Goal: Task Accomplishment & Management: Complete application form

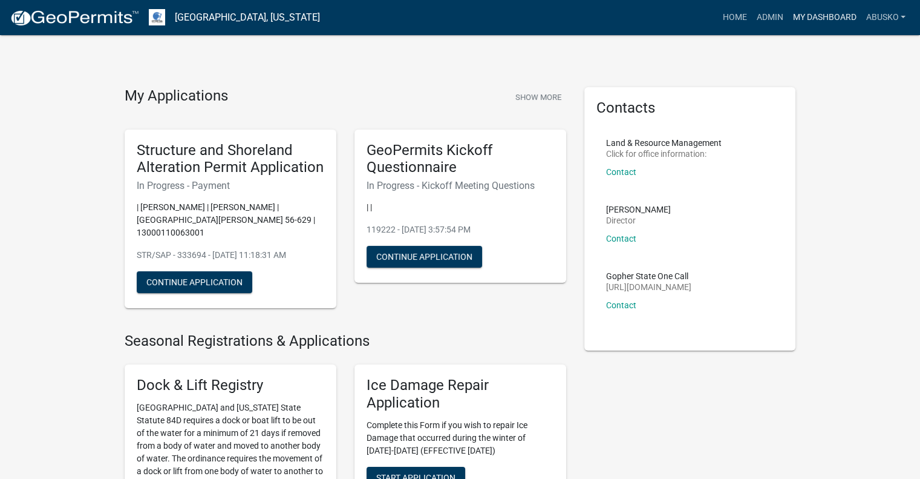
click at [814, 14] on link "My Dashboard" at bounding box center [824, 17] width 73 height 23
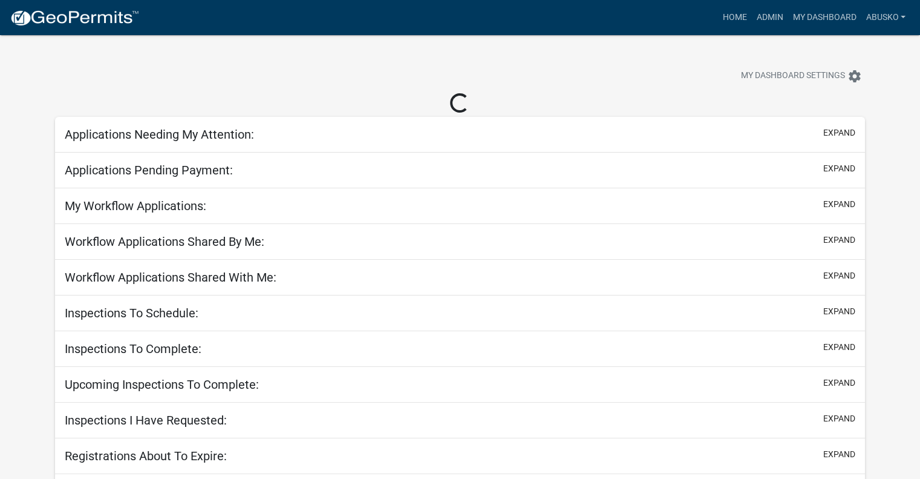
select select "1: 25"
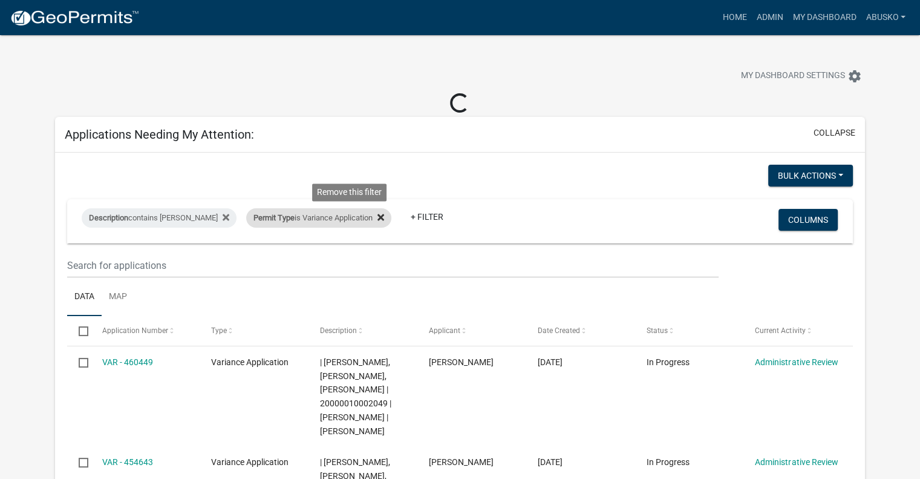
click at [378, 221] on icon at bounding box center [381, 217] width 7 height 10
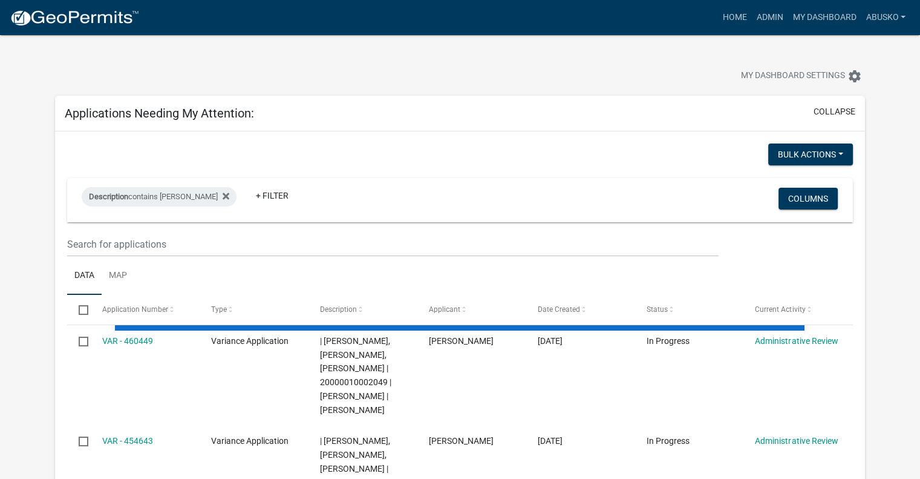
click at [247, 221] on div "Description contains Busko + Filter Columns" at bounding box center [460, 200] width 775 height 44
click at [246, 196] on link "+ Filter" at bounding box center [272, 196] width 52 height 22
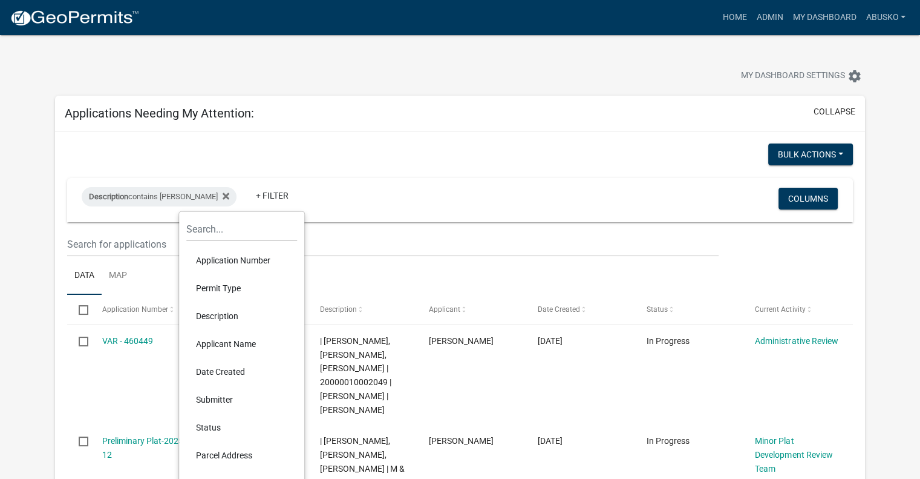
click at [220, 285] on li "Permit Type" at bounding box center [241, 288] width 111 height 28
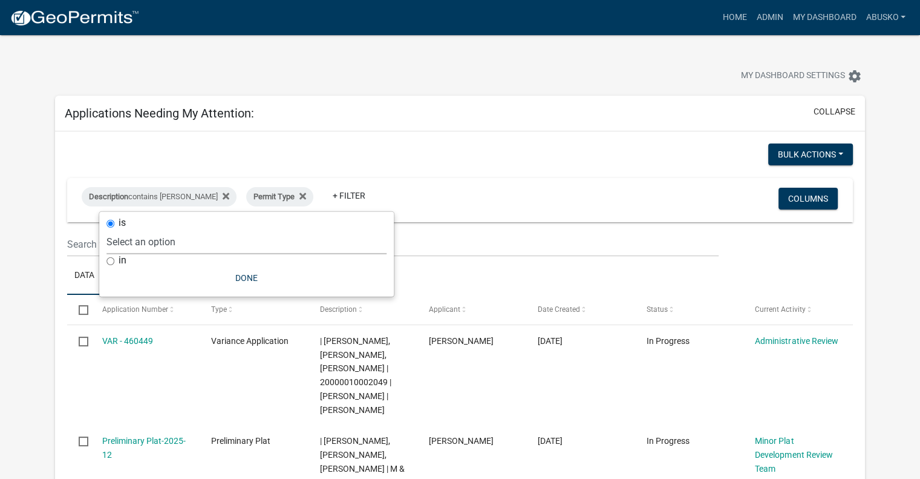
click at [163, 243] on select "Select an option Building Contractor / Excavators (Registration) Building Contr…" at bounding box center [246, 241] width 280 height 25
select select "3a4509af-2bc1-4f97-990c-7810b6d294fb"
click at [139, 229] on select "Select an option Building Contractor / Excavators (Registration) Building Contr…" at bounding box center [246, 241] width 280 height 25
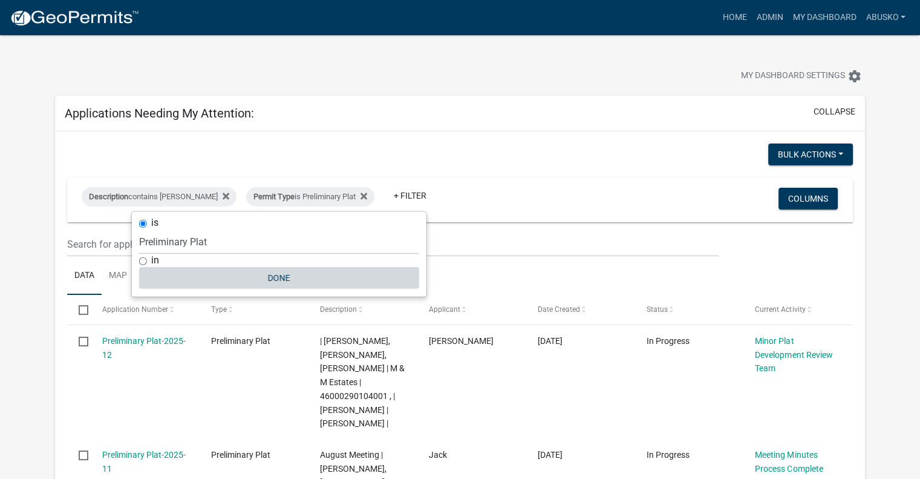
click at [274, 275] on button "Done" at bounding box center [279, 278] width 280 height 22
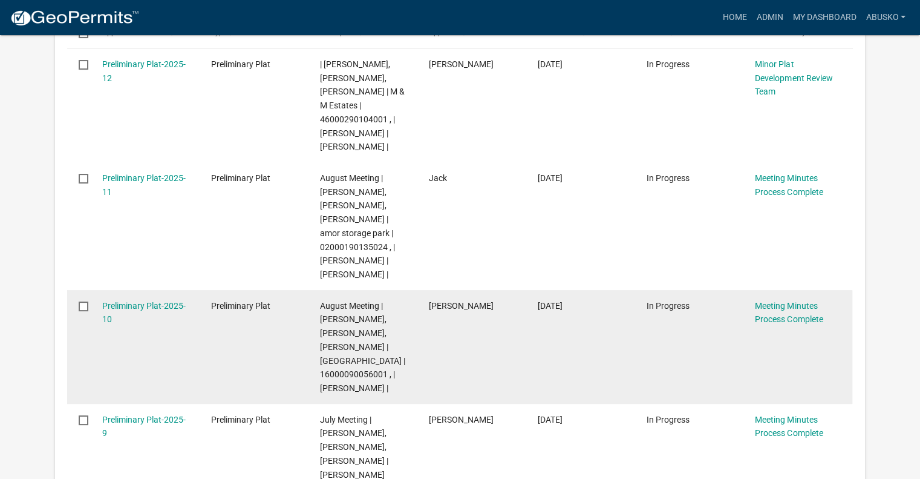
scroll to position [242, 0]
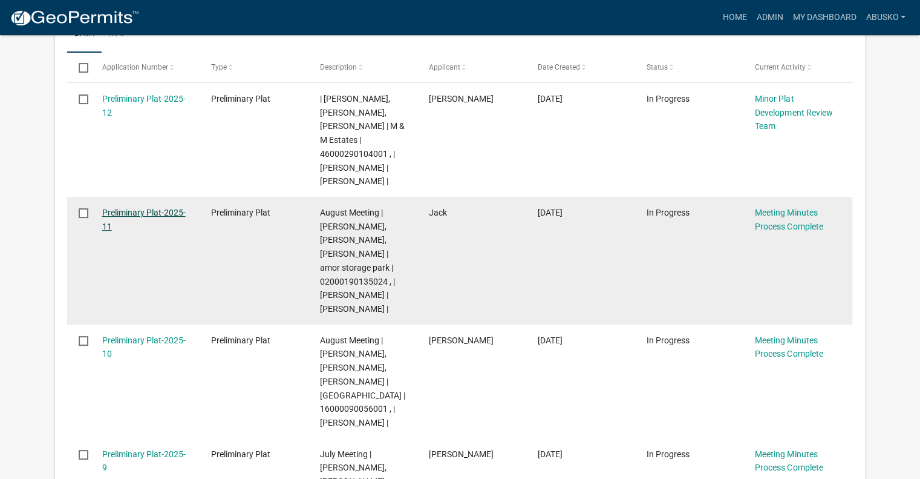
click at [149, 215] on link "Preliminary Plat-2025-11" at bounding box center [144, 220] width 84 height 24
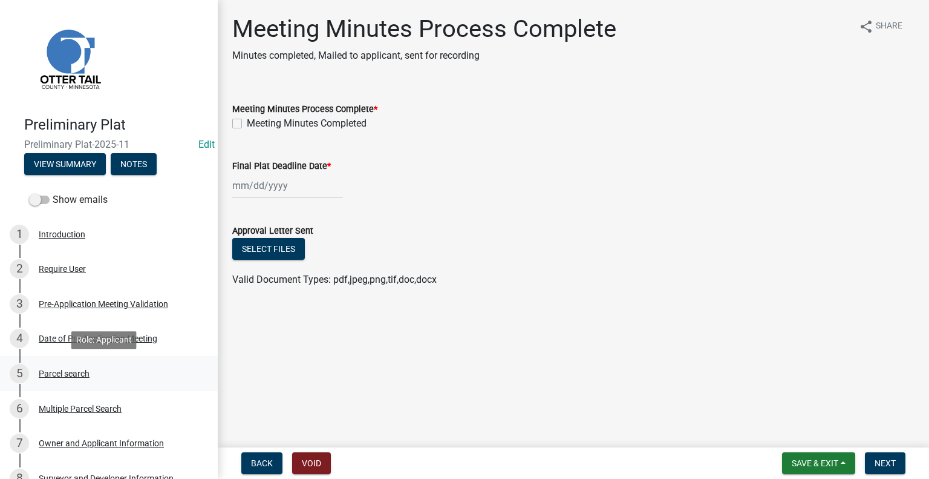
click at [87, 373] on div "Parcel search" at bounding box center [64, 373] width 51 height 8
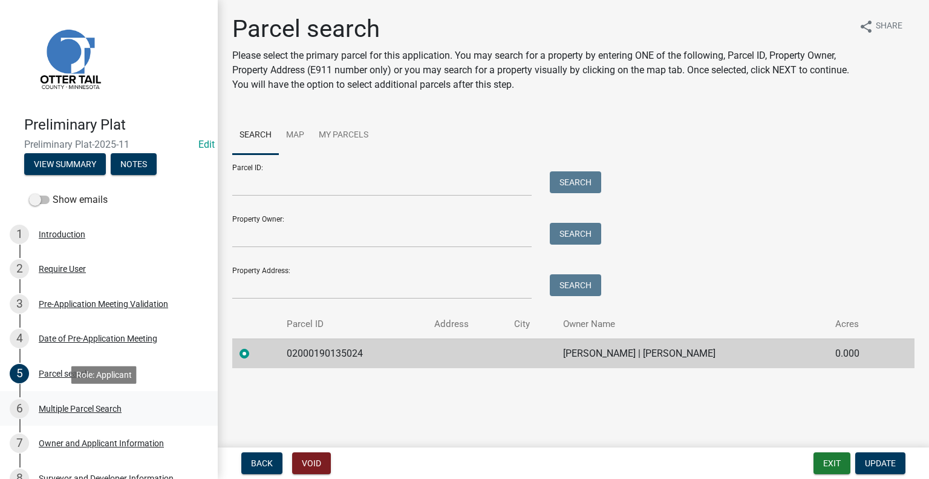
click at [82, 407] on div "Multiple Parcel Search" at bounding box center [80, 408] width 83 height 8
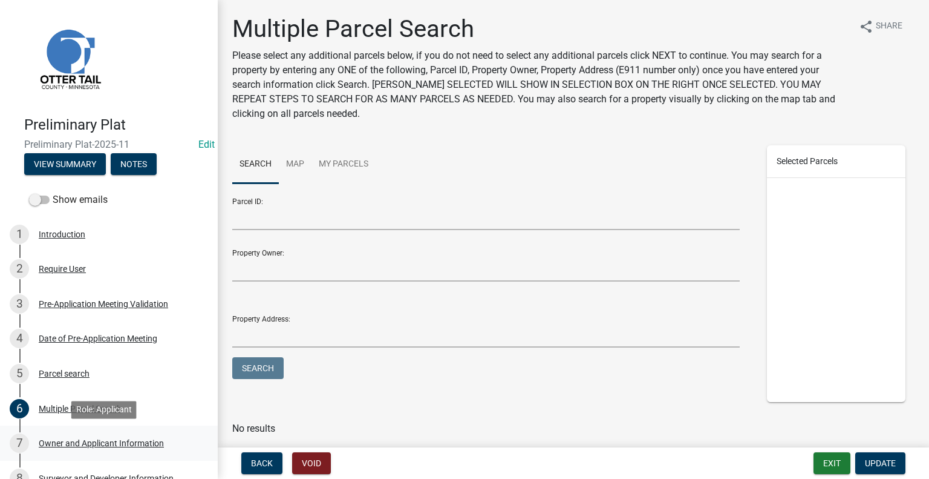
click at [101, 445] on div "Owner and Applicant Information" at bounding box center [101, 443] width 125 height 8
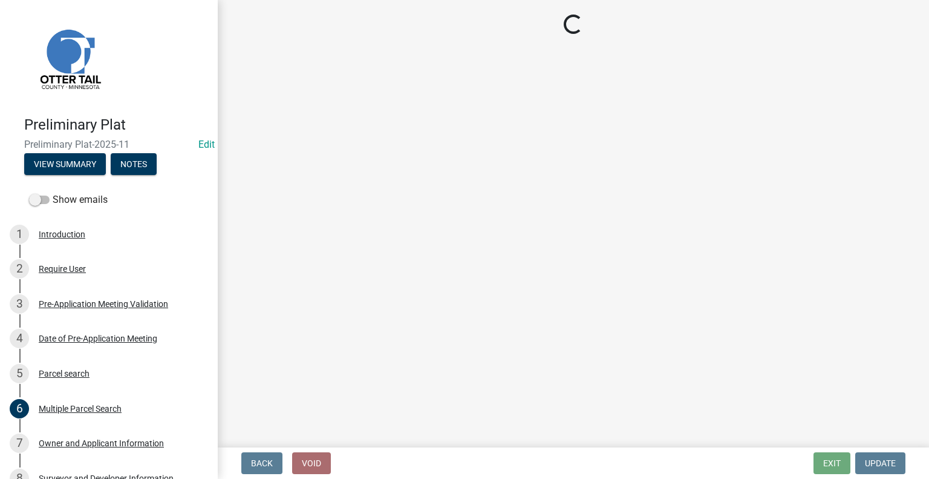
select select "e2e9f5ff-8d27-4eb8-b9f0-02cb67c83543"
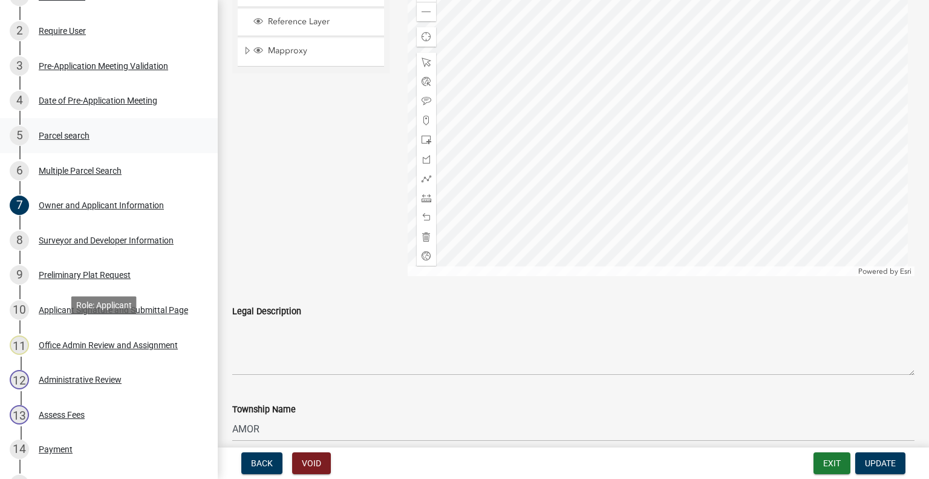
scroll to position [363, 0]
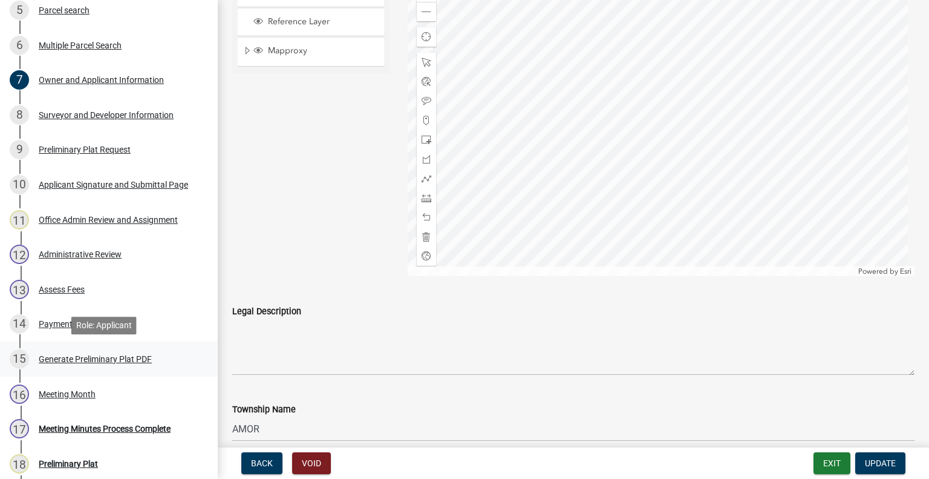
click at [106, 359] on div "Generate Preliminary Plat PDF" at bounding box center [95, 359] width 113 height 8
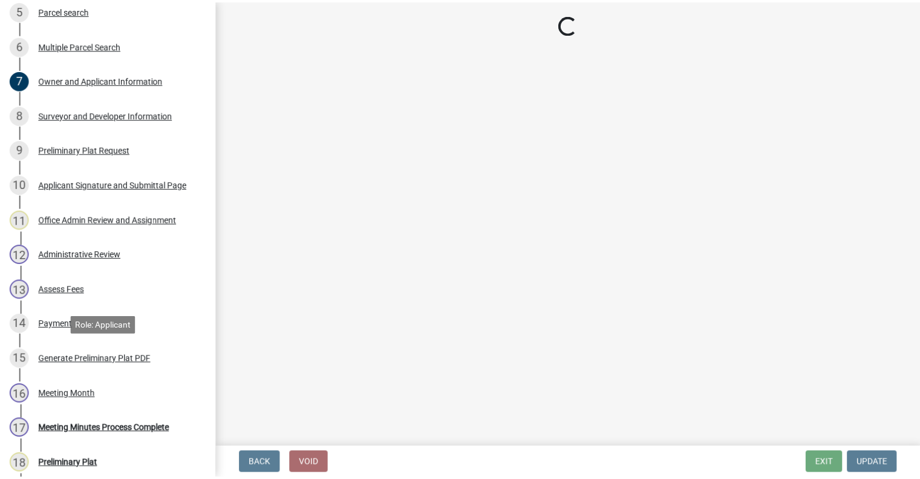
scroll to position [0, 0]
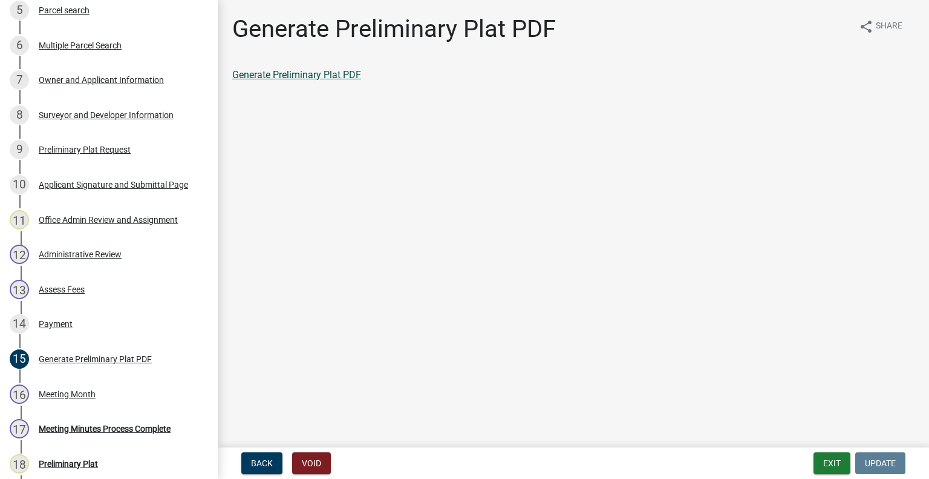
click at [317, 74] on link "Generate Preliminary Plat PDF" at bounding box center [296, 74] width 129 height 11
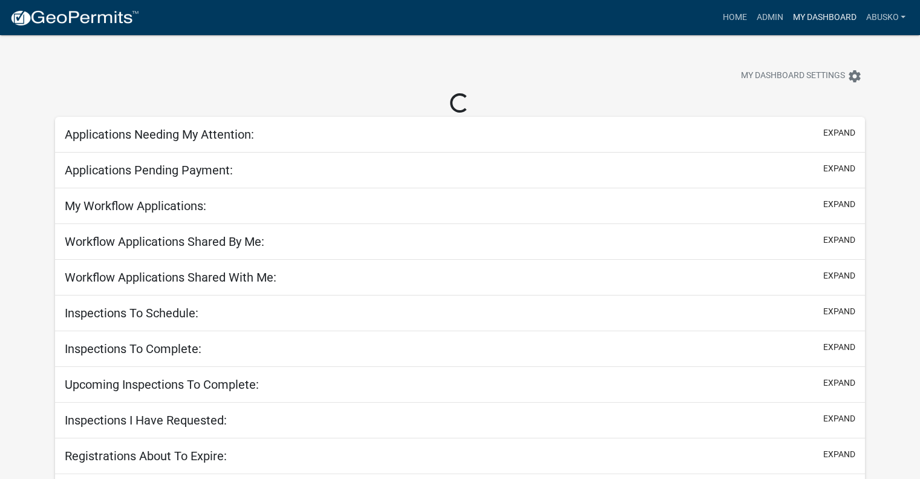
click at [819, 24] on link "My Dashboard" at bounding box center [824, 17] width 73 height 23
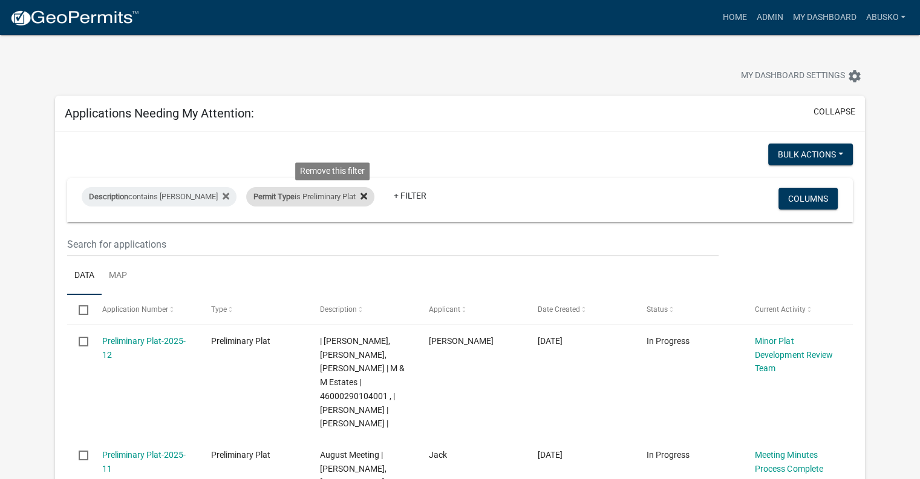
click at [361, 197] on icon at bounding box center [364, 195] width 7 height 7
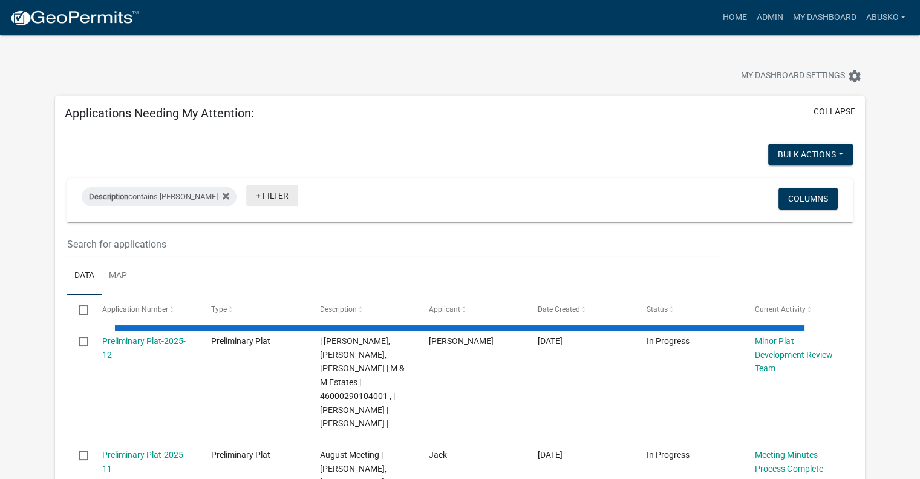
click at [249, 193] on link "+ Filter" at bounding box center [272, 196] width 52 height 22
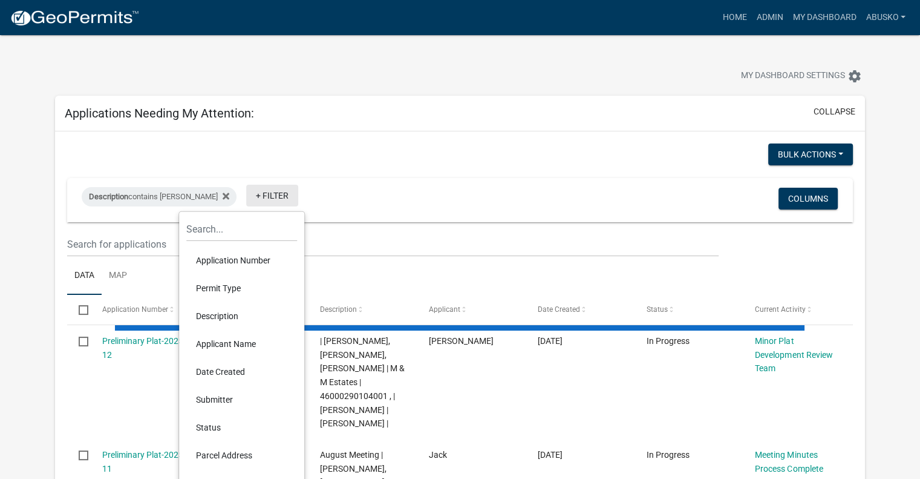
select select "1: 25"
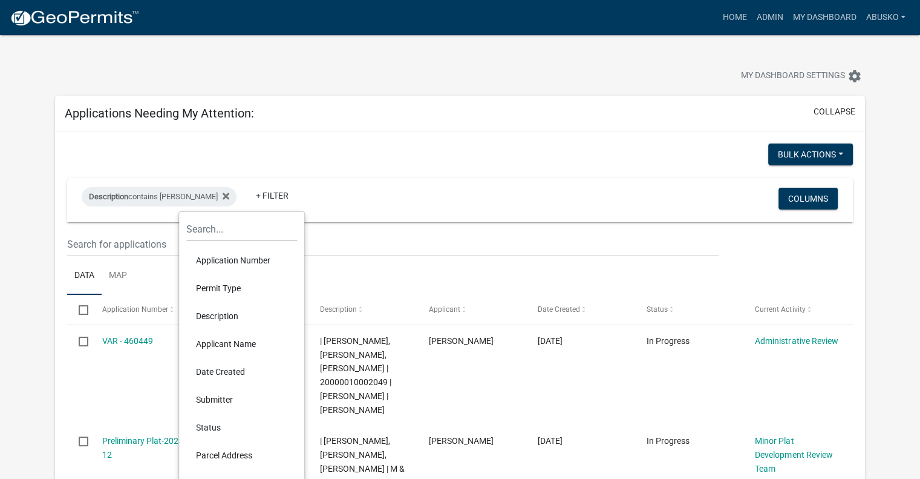
click at [227, 287] on li "Permit Type" at bounding box center [241, 288] width 111 height 28
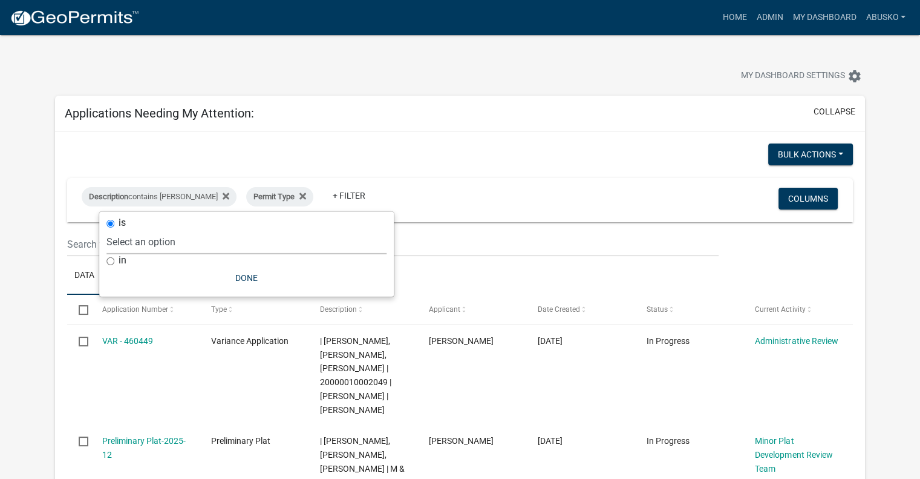
click at [205, 244] on select "Select an option Building Contractor / Excavators (Registration) Building Contr…" at bounding box center [246, 241] width 280 height 25
select select "6e70a9fa-9a46-4129-9cb1-bdd16cff0c50"
click at [148, 229] on select "Select an option Building Contractor / Excavators (Registration) Building Contr…" at bounding box center [246, 241] width 280 height 25
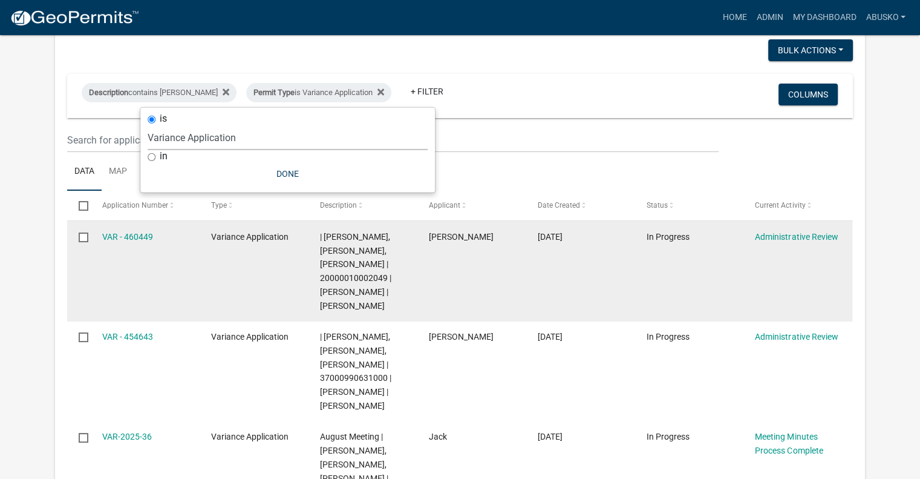
scroll to position [121, 0]
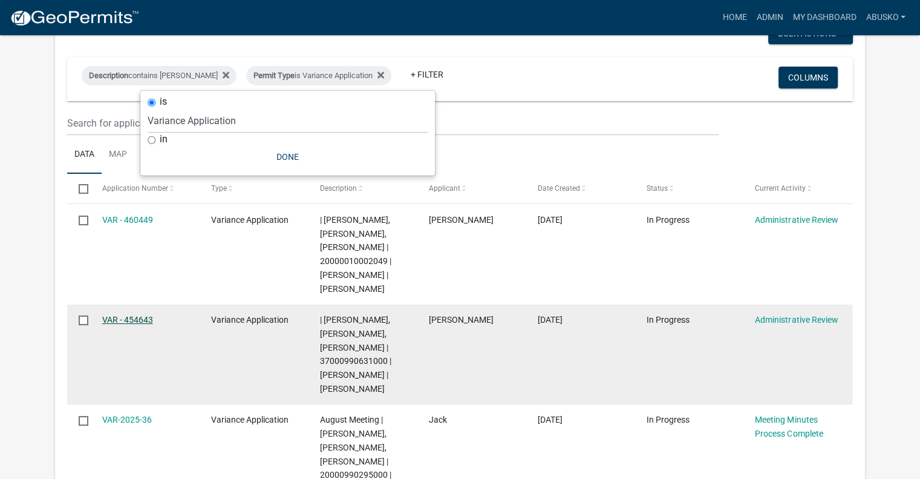
click at [121, 319] on link "VAR - 454643" at bounding box center [127, 320] width 51 height 10
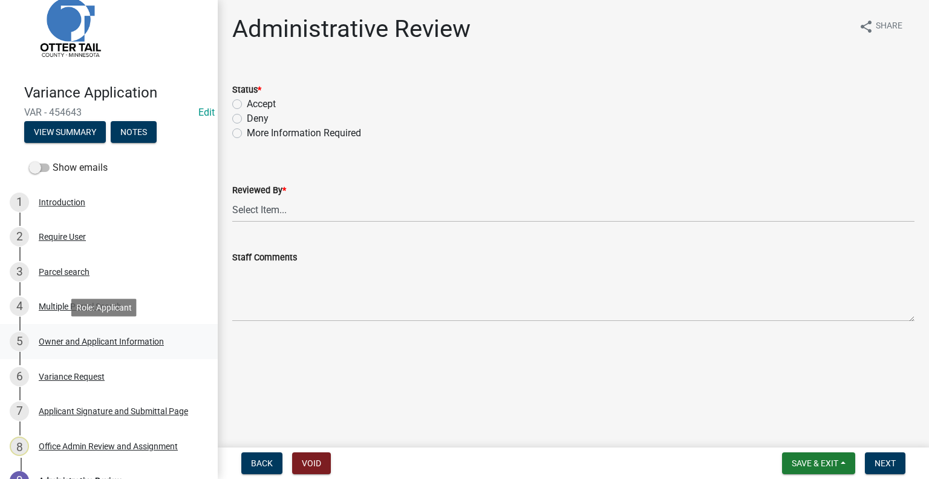
scroll to position [61, 0]
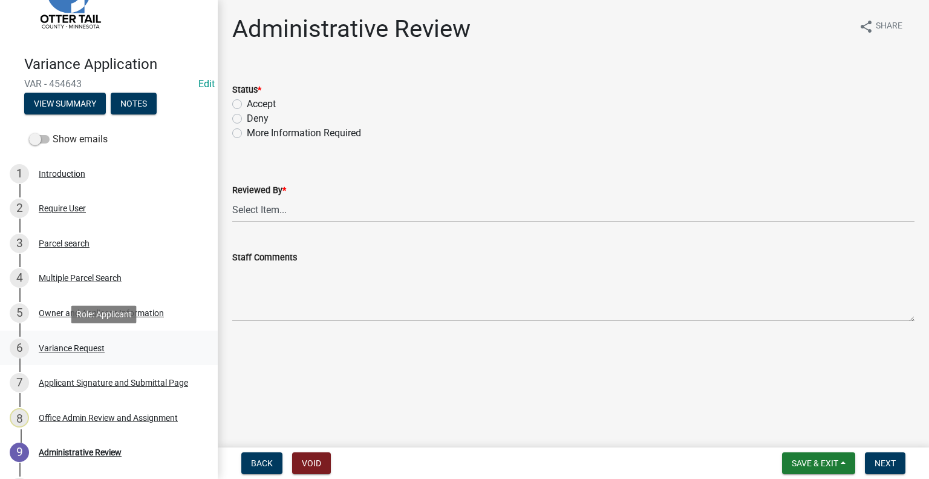
click at [87, 345] on div "Variance Request" at bounding box center [72, 348] width 66 height 8
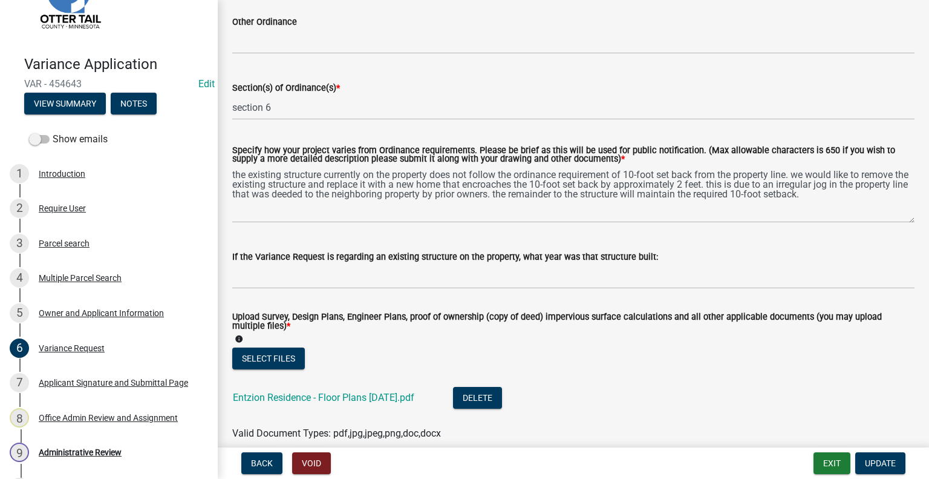
scroll to position [303, 0]
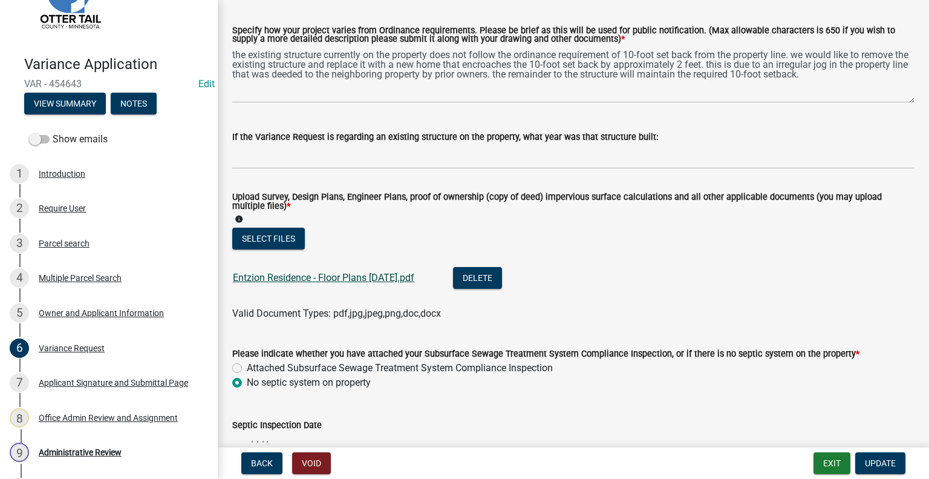
click at [348, 278] on link "Entzion Residence - Floor Plans 7-17-25.pdf" at bounding box center [324, 277] width 182 height 11
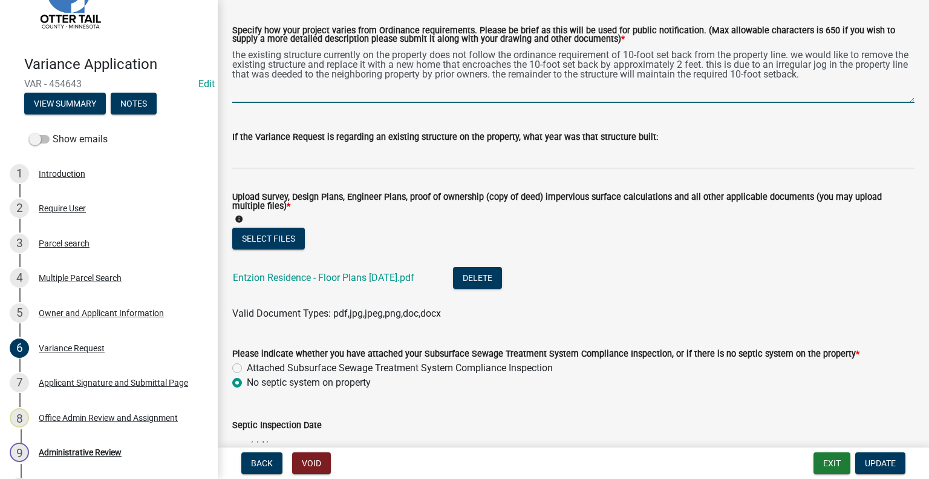
click at [724, 65] on textarea "the existing structure currently on the property does not follow the ordinance …" at bounding box center [573, 74] width 683 height 57
type textarea "the existing structure currently on the property does not follow the ordinance …"
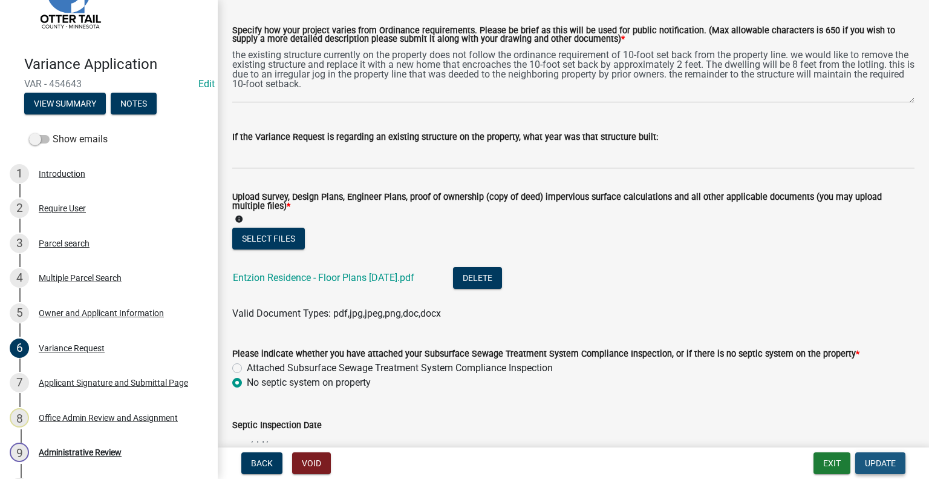
click at [870, 463] on span "Update" at bounding box center [880, 463] width 31 height 10
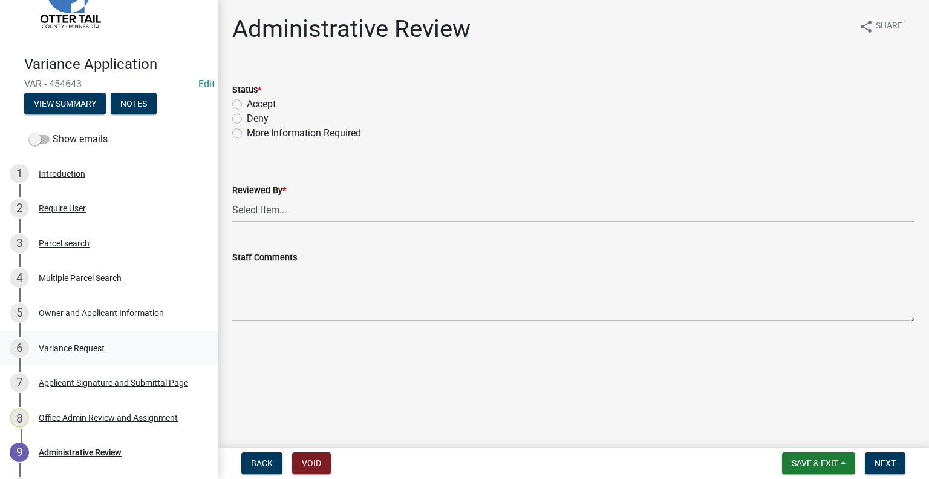
click at [74, 346] on div "Variance Request" at bounding box center [72, 348] width 66 height 8
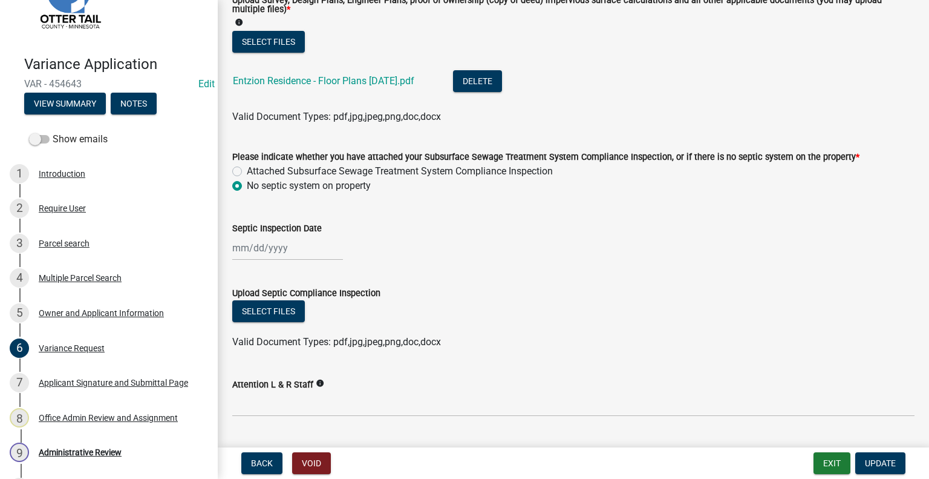
scroll to position [470, 0]
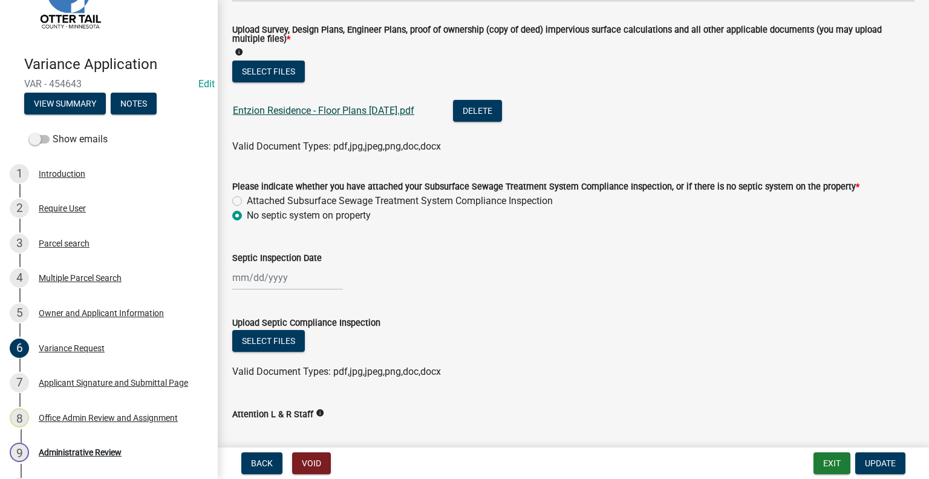
click at [367, 106] on link "Entzion Residence - Floor Plans 7-17-25.pdf" at bounding box center [324, 110] width 182 height 11
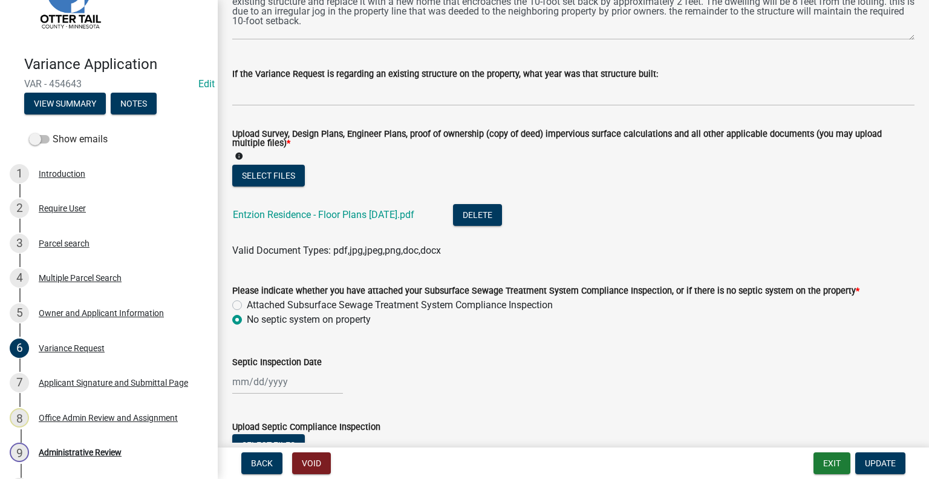
scroll to position [228, 0]
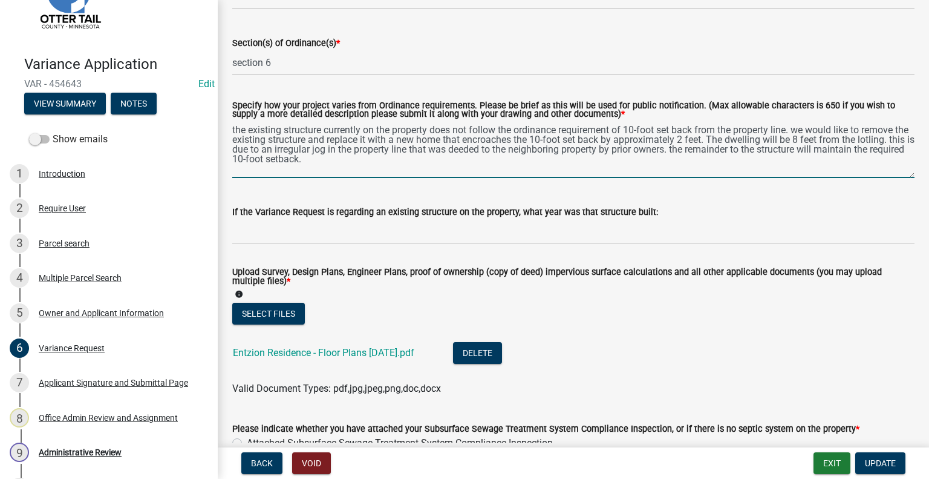
click at [699, 137] on textarea "the existing structure currently on the property does not follow the ordinance …" at bounding box center [573, 149] width 683 height 57
click at [814, 141] on textarea "the existing structure currently on the property does not follow the ordinance …" at bounding box center [573, 149] width 683 height 57
drag, startPoint x: 259, startPoint y: 150, endPoint x: 243, endPoint y: 95, distance: 57.3
click at [258, 147] on textarea "the existing structure currently on the property does not follow the ordinance …" at bounding box center [573, 149] width 683 height 57
click at [264, 147] on textarea "the existing structure currently on the property does not follow the ordinance …" at bounding box center [573, 149] width 683 height 57
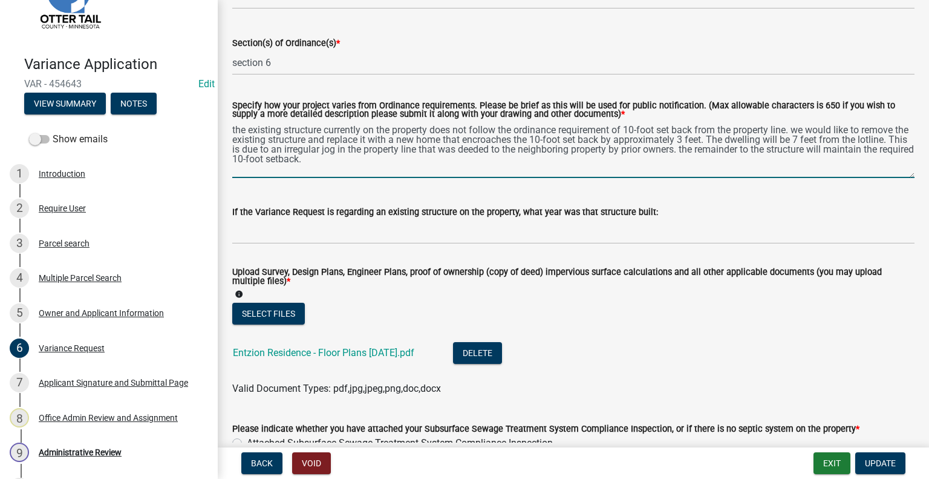
click at [412, 162] on textarea "the existing structure currently on the property does not follow the ordinance …" at bounding box center [573, 149] width 683 height 57
click at [243, 145] on textarea "the existing structure currently on the property does not follow the ordinance …" at bounding box center [573, 149] width 683 height 57
click at [243, 148] on textarea "the existing structure currently on the property does not follow the ordinance …" at bounding box center [573, 149] width 683 height 57
type textarea "the existing structure currently on the property does not follow the ordinance …"
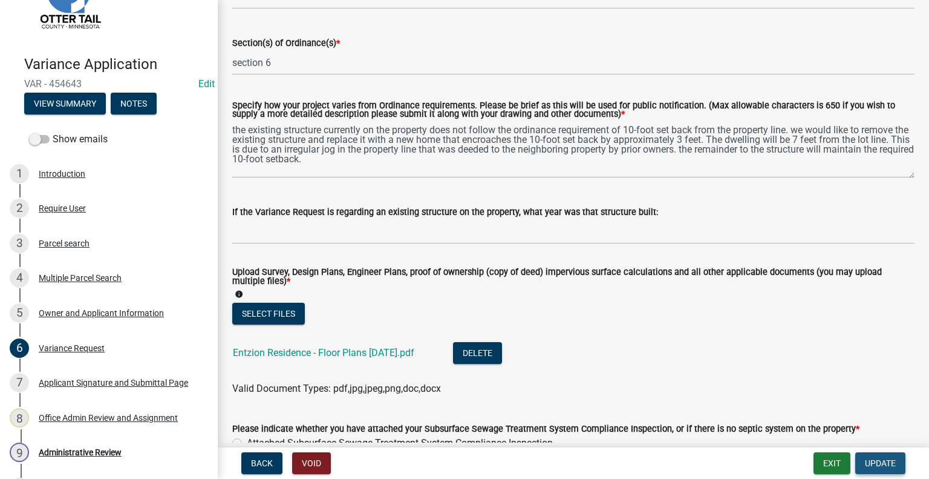
click at [866, 466] on span "Update" at bounding box center [880, 463] width 31 height 10
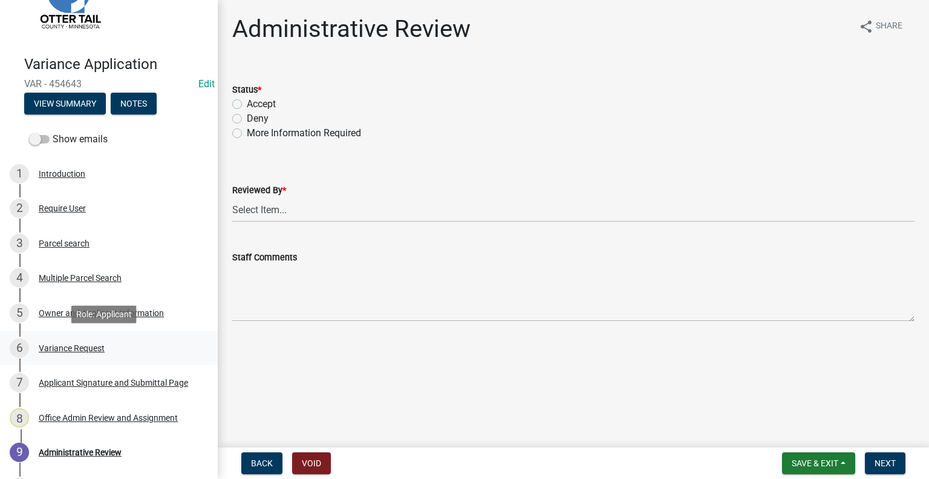
click at [91, 352] on div "Variance Request" at bounding box center [72, 348] width 66 height 8
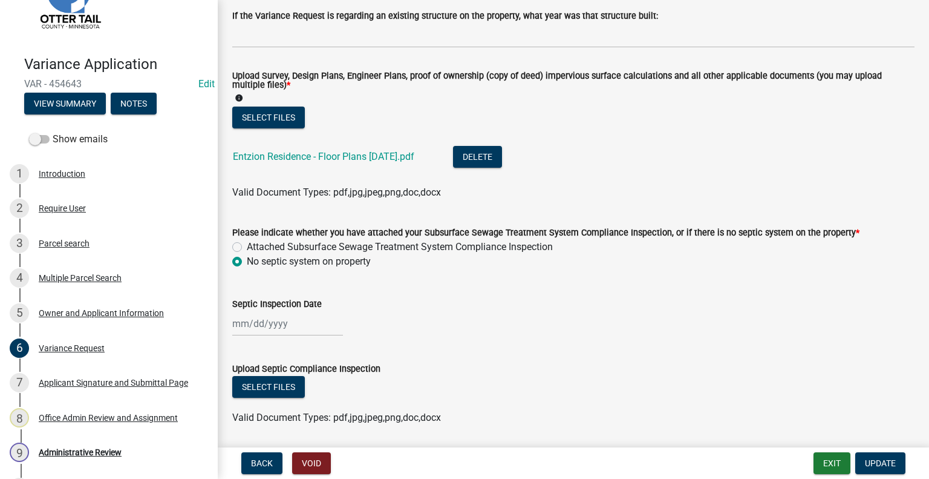
scroll to position [530, 0]
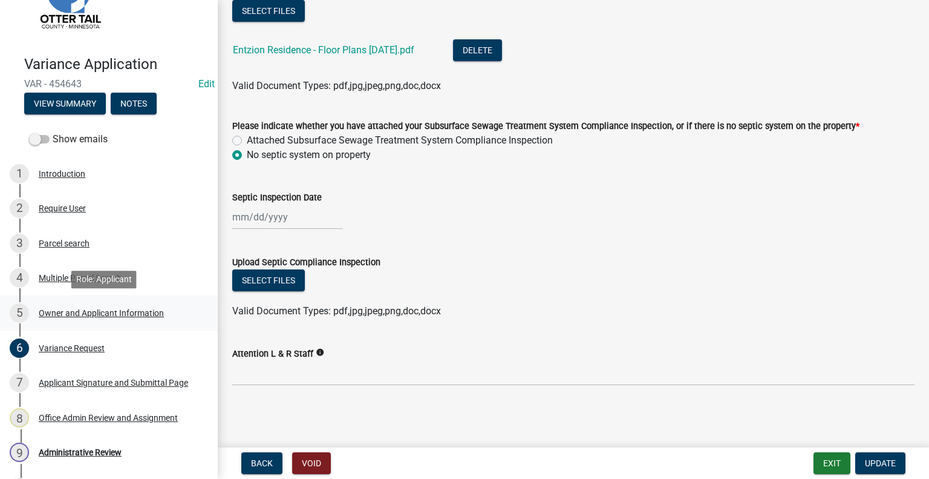
click at [68, 312] on div "Owner and Applicant Information" at bounding box center [101, 313] width 125 height 8
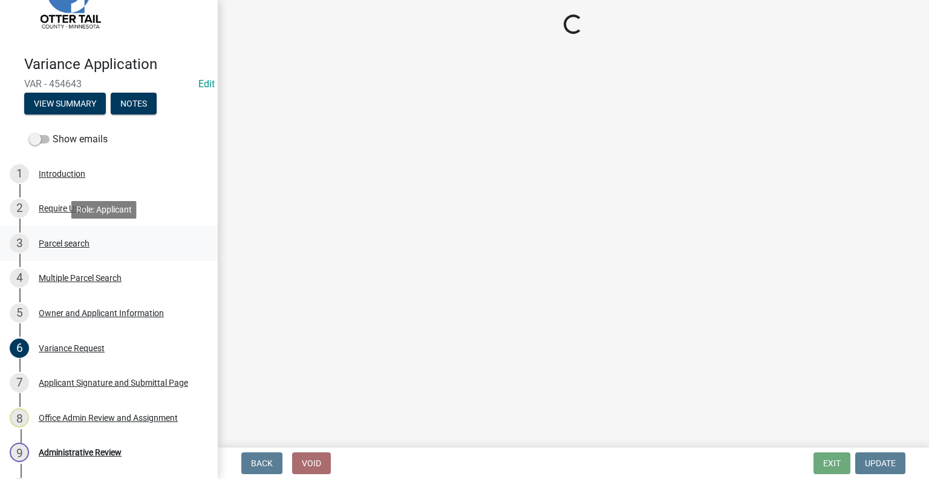
select select "a9501255-29ee-4814-aaa7-19d9ce2059db"
select select "679accf3-3c3f-4c17-89be-d7005bde4cfb"
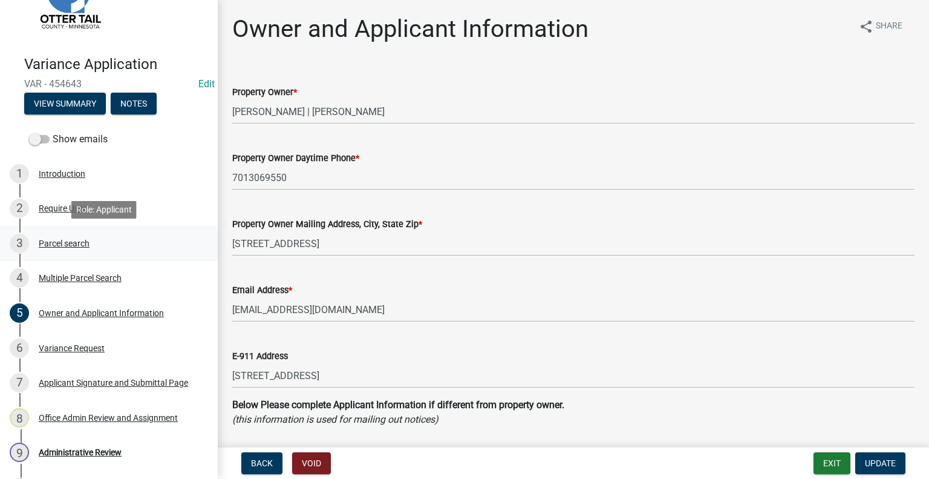
click at [65, 243] on div "Parcel search" at bounding box center [64, 243] width 51 height 8
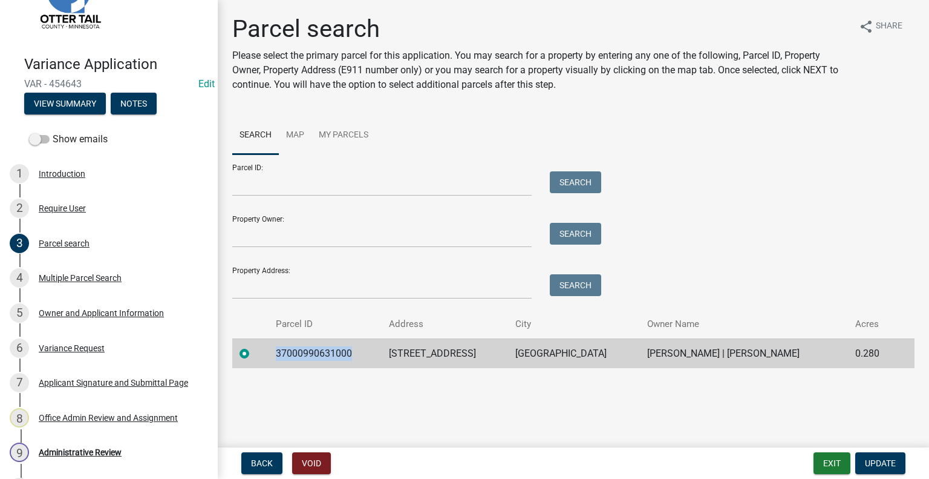
drag, startPoint x: 351, startPoint y: 355, endPoint x: 272, endPoint y: 350, distance: 79.4
click at [272, 350] on td "37000990631000" at bounding box center [325, 353] width 113 height 30
copy td "37000990631000"
drag, startPoint x: 416, startPoint y: 383, endPoint x: 354, endPoint y: 379, distance: 62.4
click at [414, 382] on main "Parcel search Please select the primary parcel for this application. You may se…" at bounding box center [574, 221] width 712 height 442
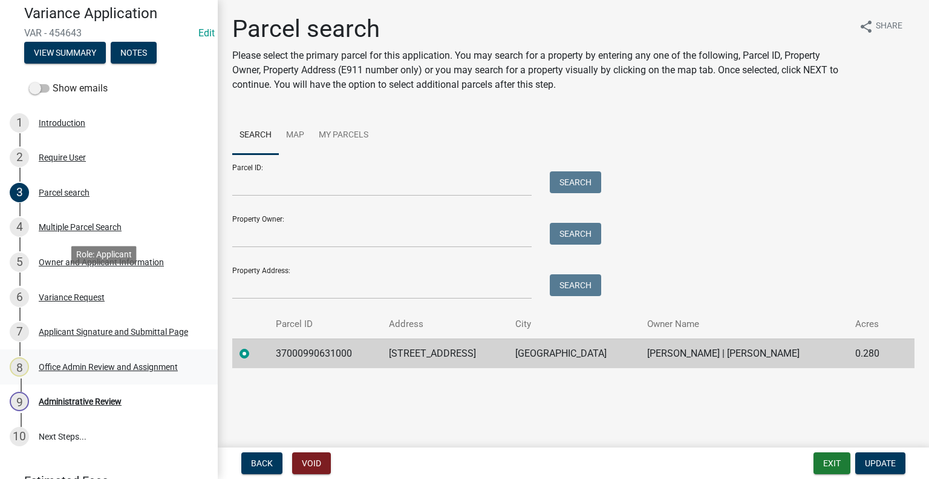
scroll to position [172, 0]
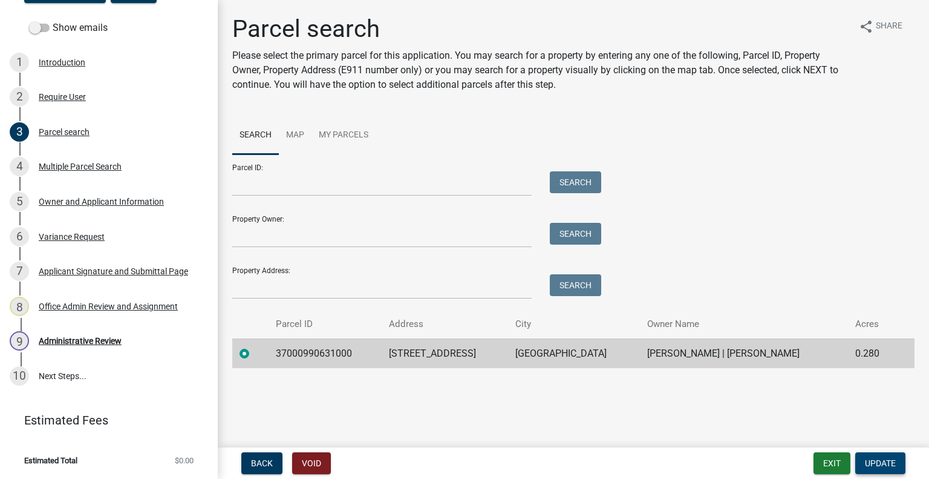
click at [871, 463] on span "Update" at bounding box center [880, 463] width 31 height 10
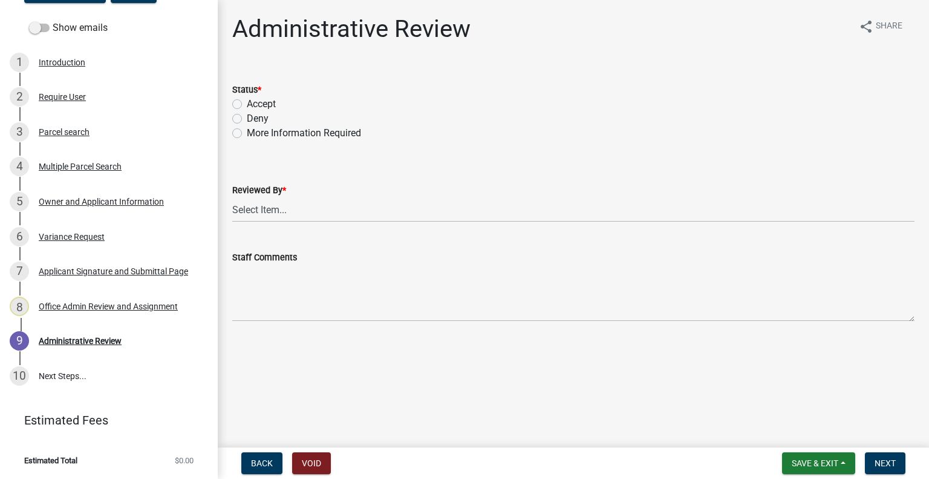
click at [247, 100] on label "Accept" at bounding box center [261, 104] width 29 height 15
click at [247, 100] on input "Accept" at bounding box center [251, 101] width 8 height 8
radio input "true"
click at [77, 129] on div "Parcel search" at bounding box center [64, 132] width 51 height 8
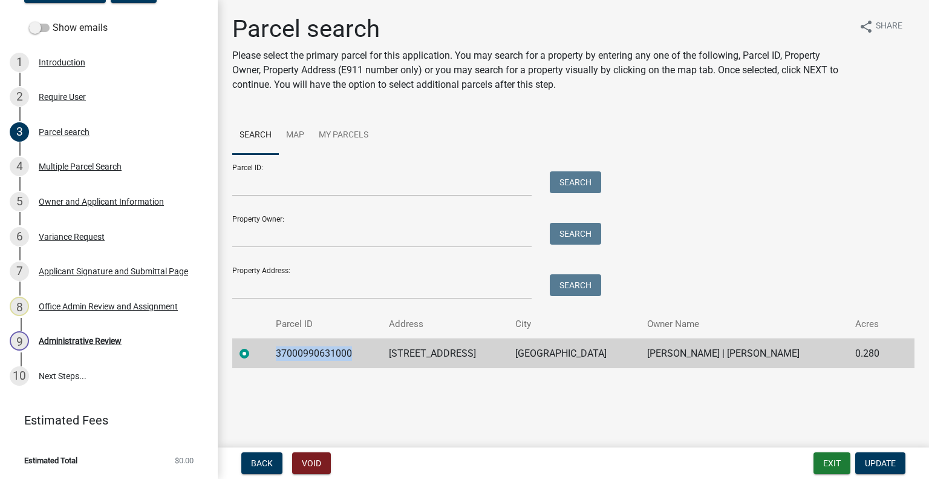
drag, startPoint x: 349, startPoint y: 352, endPoint x: 275, endPoint y: 353, distance: 74.4
click at [275, 353] on td "37000990631000" at bounding box center [325, 353] width 113 height 30
copy td "37000990631000"
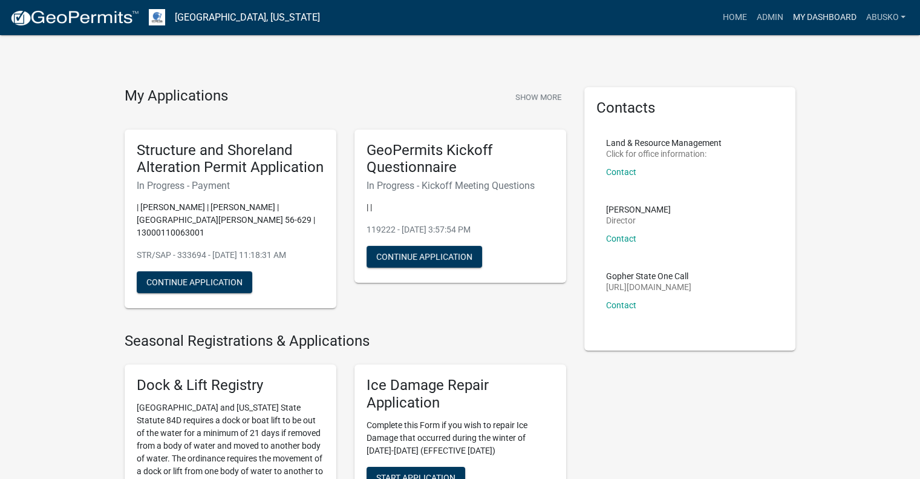
click at [813, 24] on link "My Dashboard" at bounding box center [824, 17] width 73 height 23
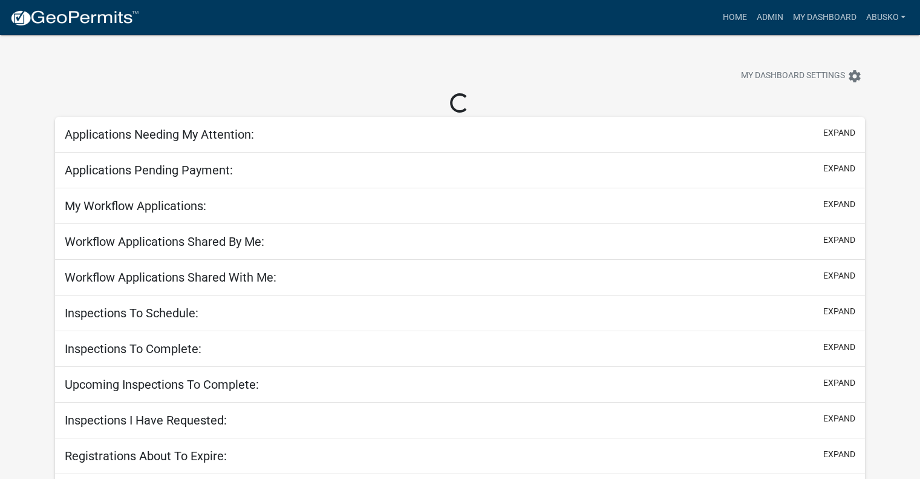
select select "1: 25"
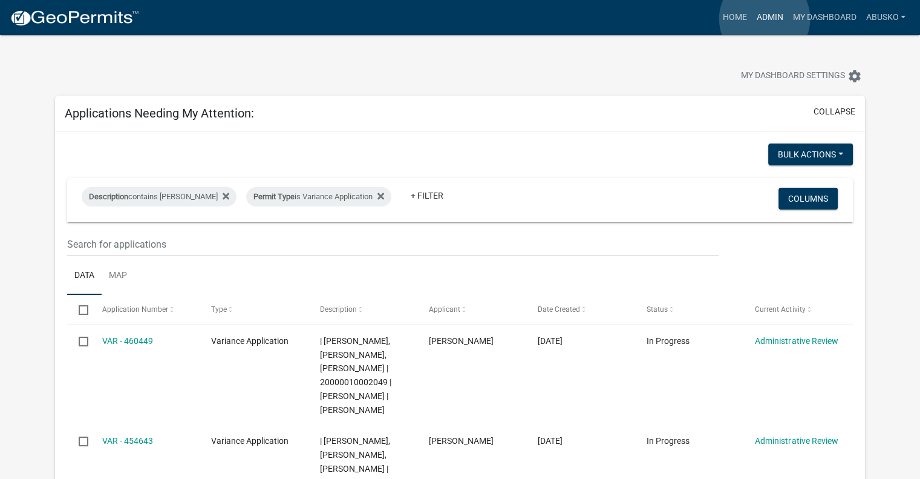
click at [765, 19] on link "Admin" at bounding box center [770, 17] width 36 height 23
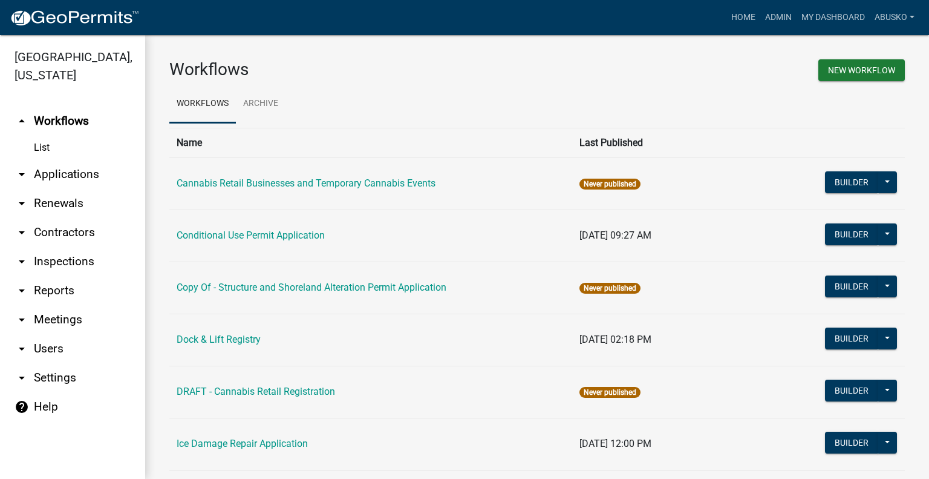
click at [81, 169] on link "arrow_drop_down Applications" at bounding box center [72, 174] width 145 height 29
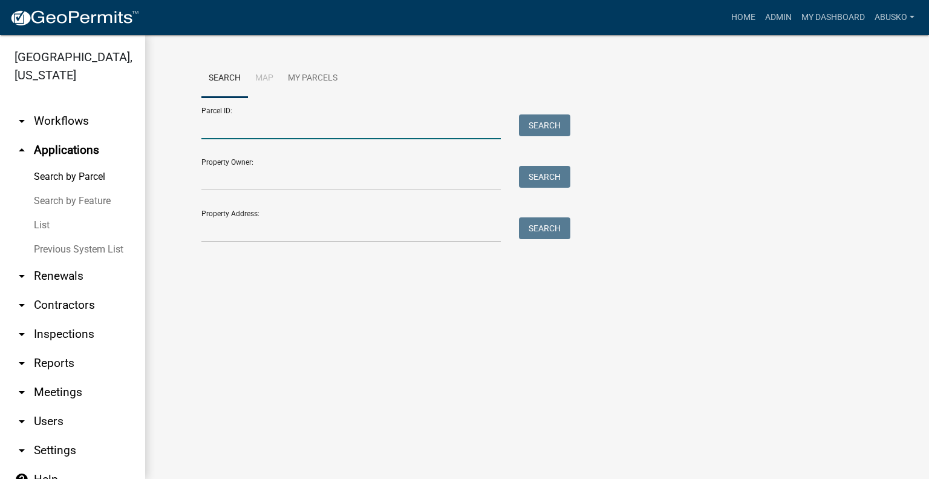
click at [246, 130] on input "Parcel ID:" at bounding box center [352, 126] width 300 height 25
paste input "37000990631000"
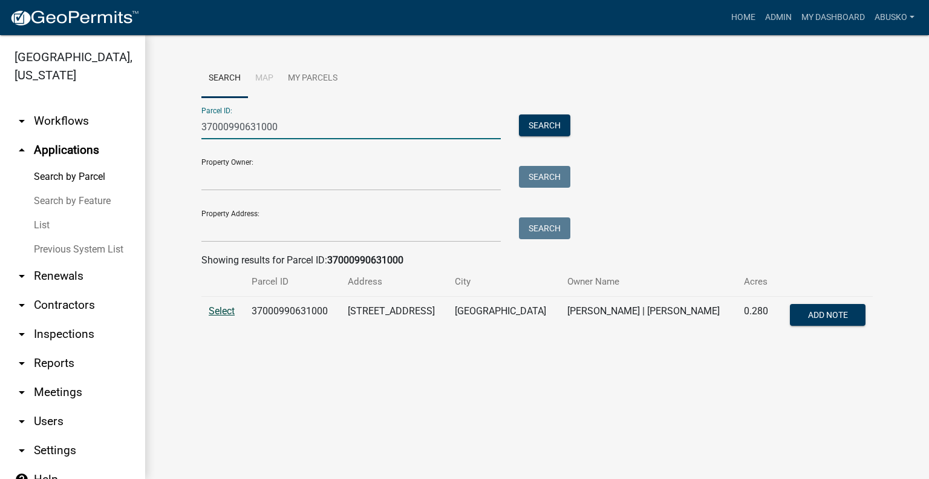
type input "37000990631000"
click at [221, 312] on span "Select" at bounding box center [222, 310] width 26 height 11
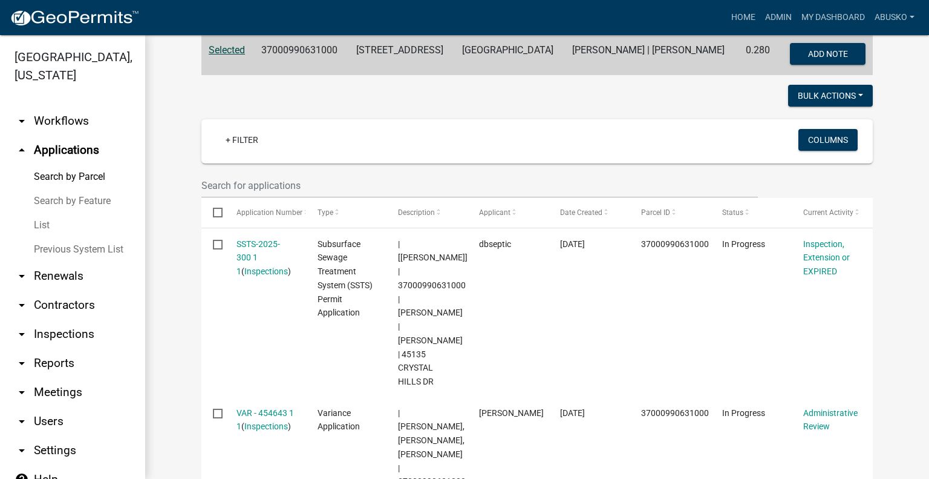
scroll to position [321, 0]
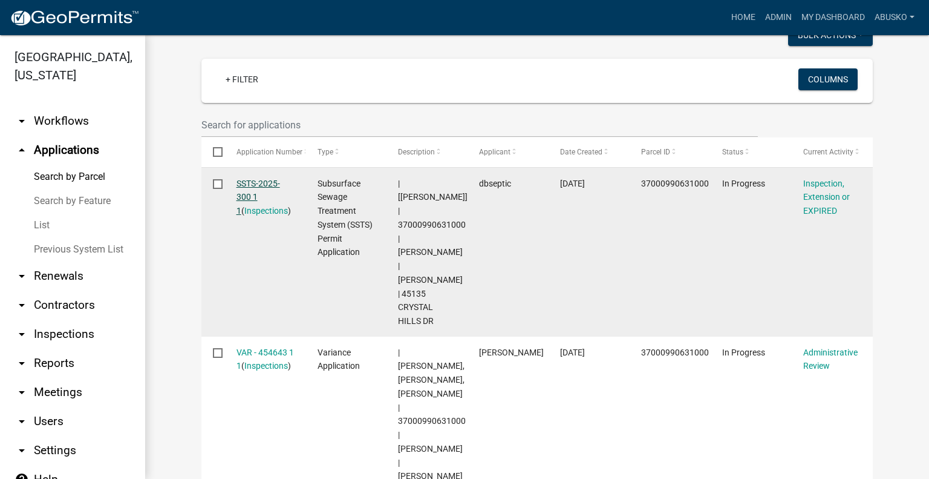
click at [252, 185] on link "SSTS-2025-300 1 1" at bounding box center [259, 198] width 44 height 38
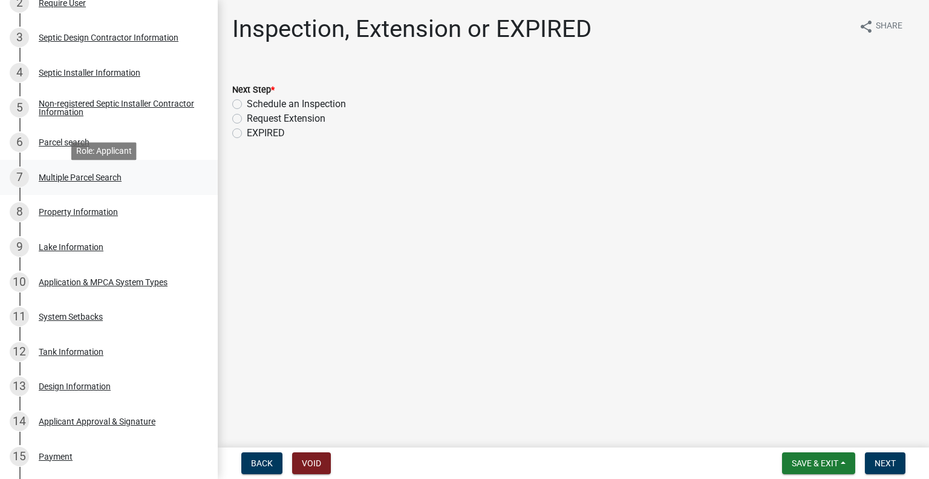
scroll to position [303, 0]
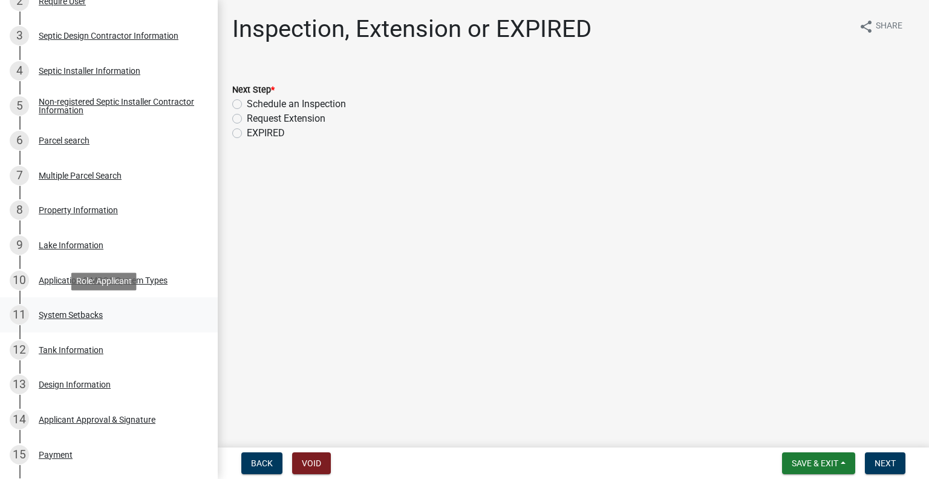
click at [77, 316] on div "System Setbacks" at bounding box center [71, 314] width 64 height 8
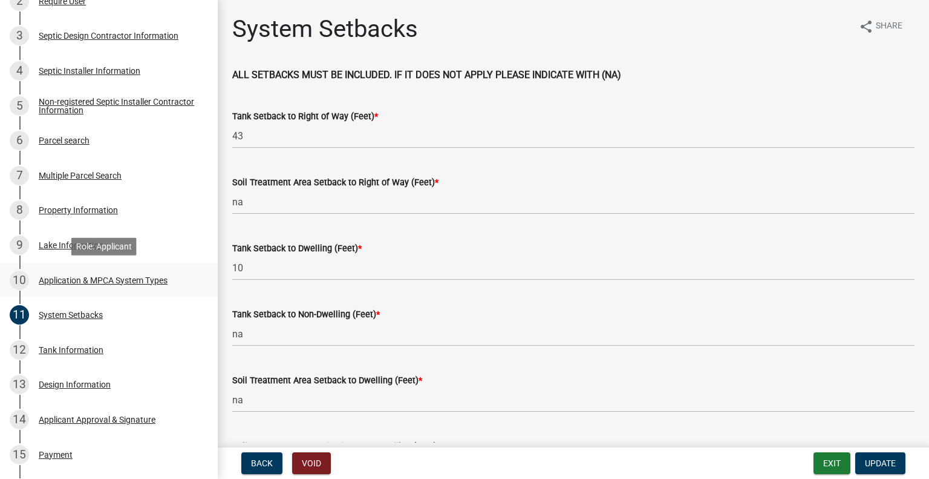
click at [77, 278] on div "Application & MPCA System Types" at bounding box center [103, 280] width 129 height 8
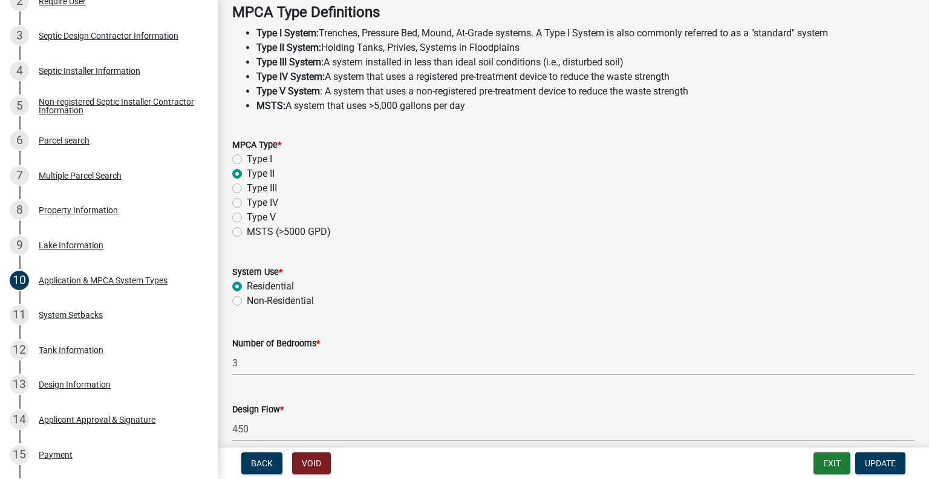
scroll to position [418, 0]
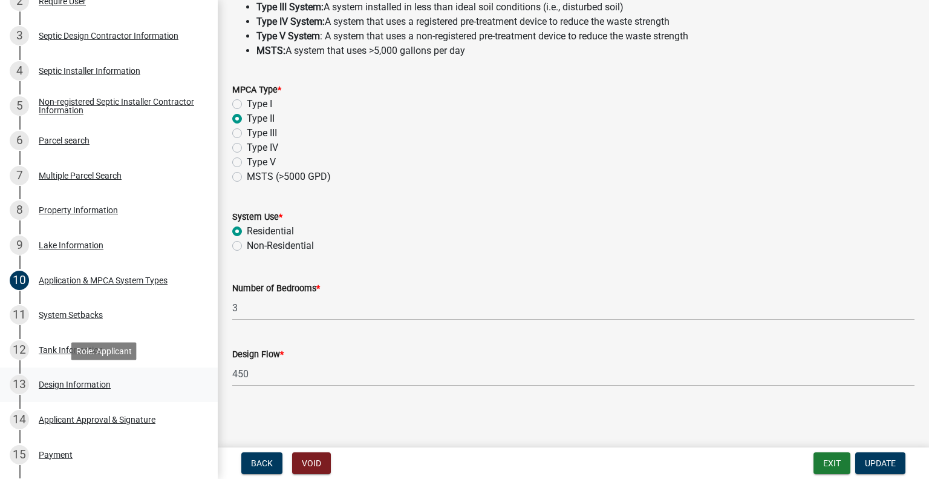
click at [76, 384] on div "Design Information" at bounding box center [75, 384] width 72 height 8
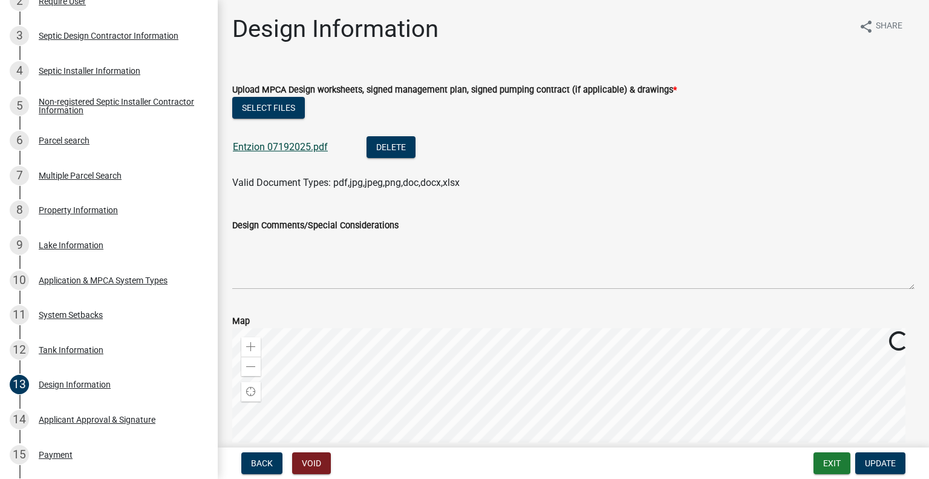
click at [276, 145] on link "Entzion 07192025.pdf" at bounding box center [280, 146] width 95 height 11
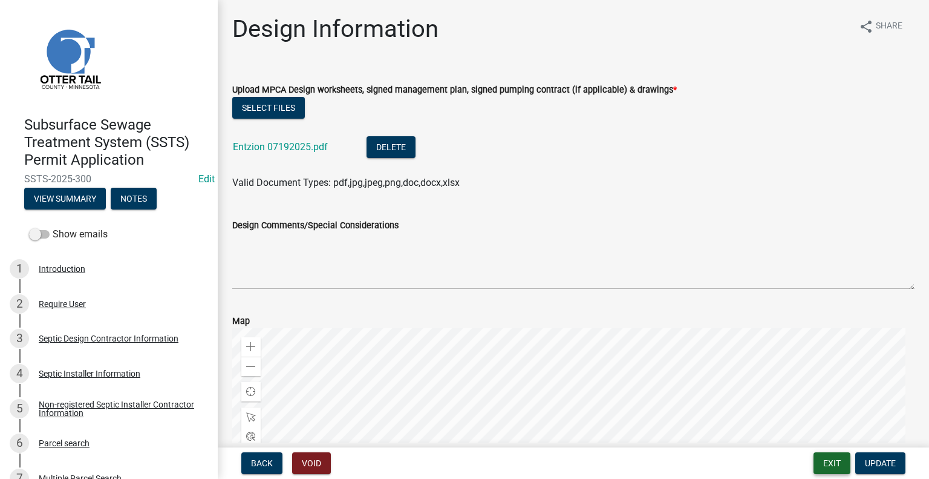
click at [831, 455] on button "Exit" at bounding box center [832, 463] width 37 height 22
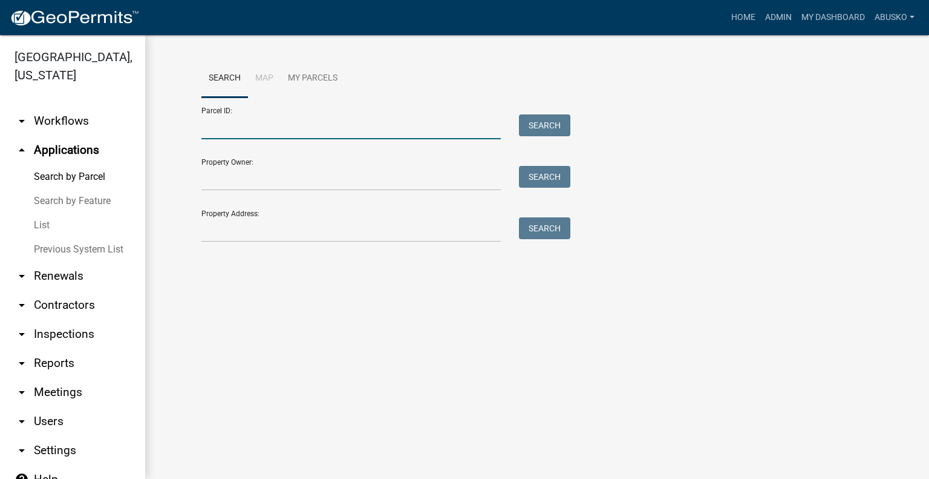
click at [213, 122] on input "Parcel ID:" at bounding box center [352, 126] width 300 height 25
paste input "37000990631000"
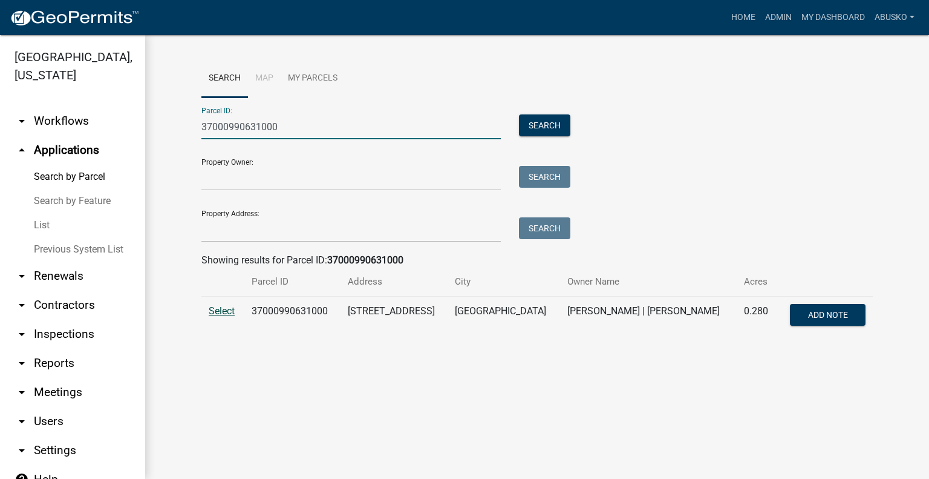
type input "37000990631000"
click at [221, 310] on span "Select" at bounding box center [222, 310] width 26 height 11
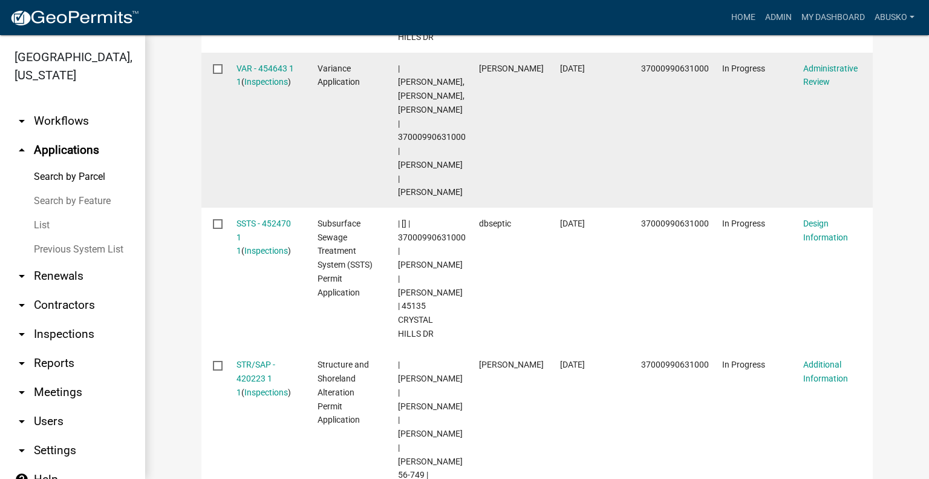
scroll to position [666, 0]
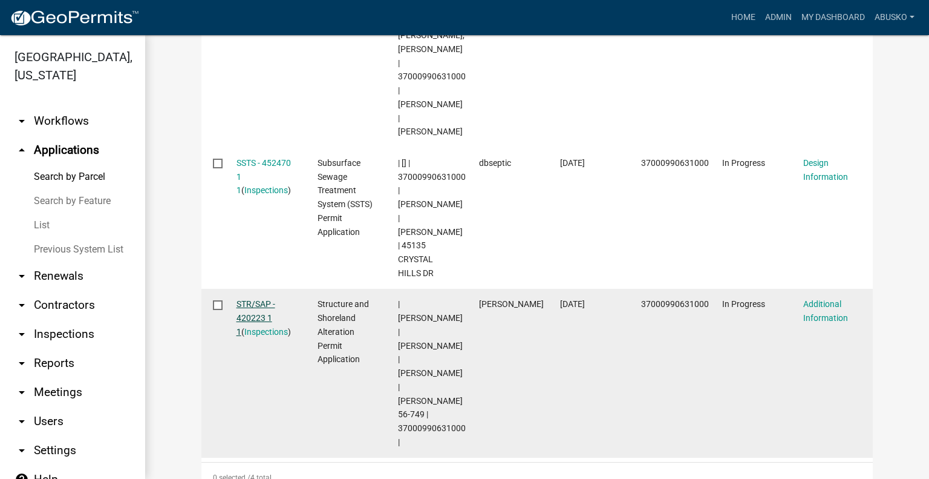
click at [253, 299] on link "STR/SAP - 420223 1 1" at bounding box center [256, 318] width 39 height 38
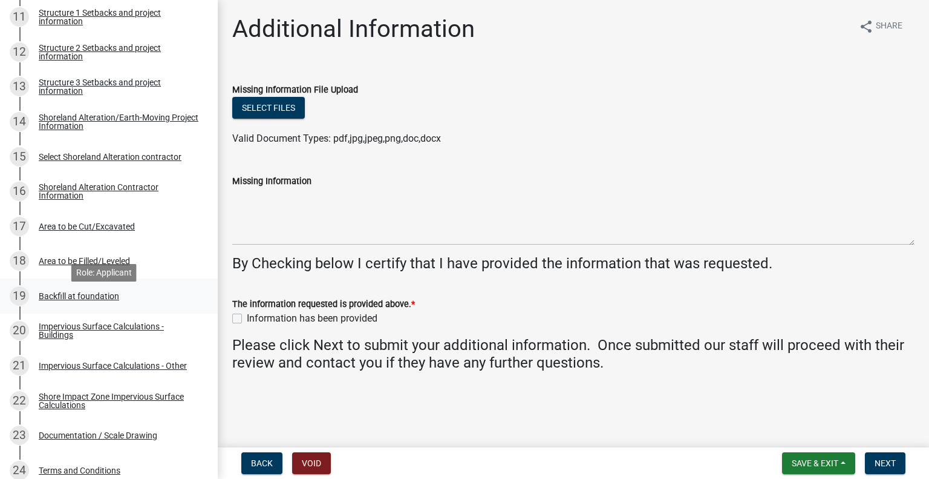
scroll to position [605, 0]
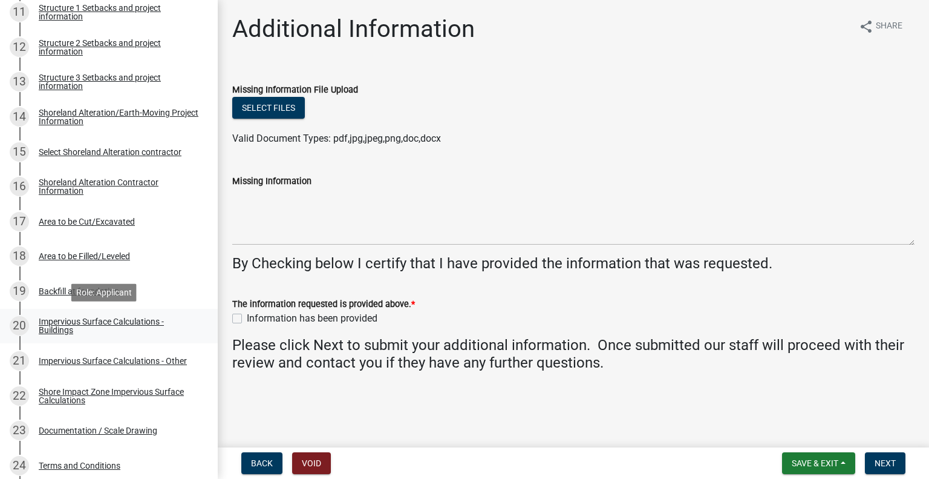
click at [134, 321] on div "Impervious Surface Calculations - Buildings" at bounding box center [119, 325] width 160 height 17
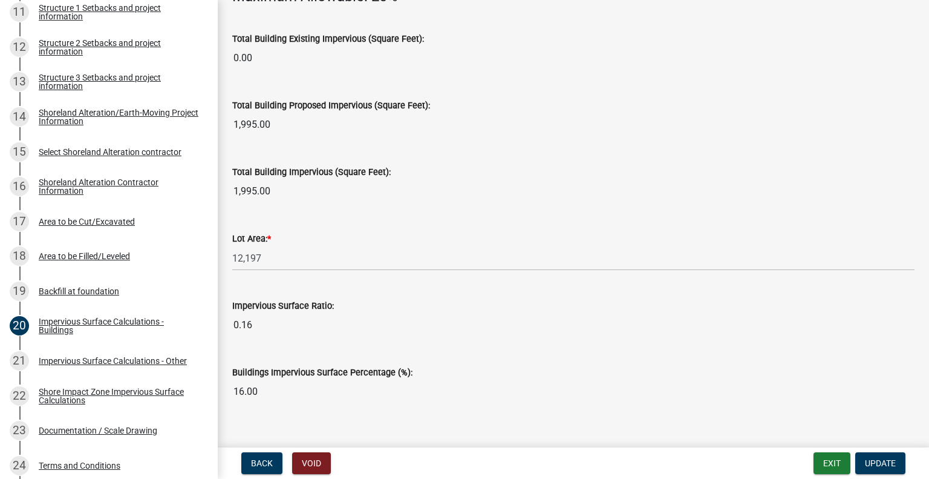
scroll to position [906, 0]
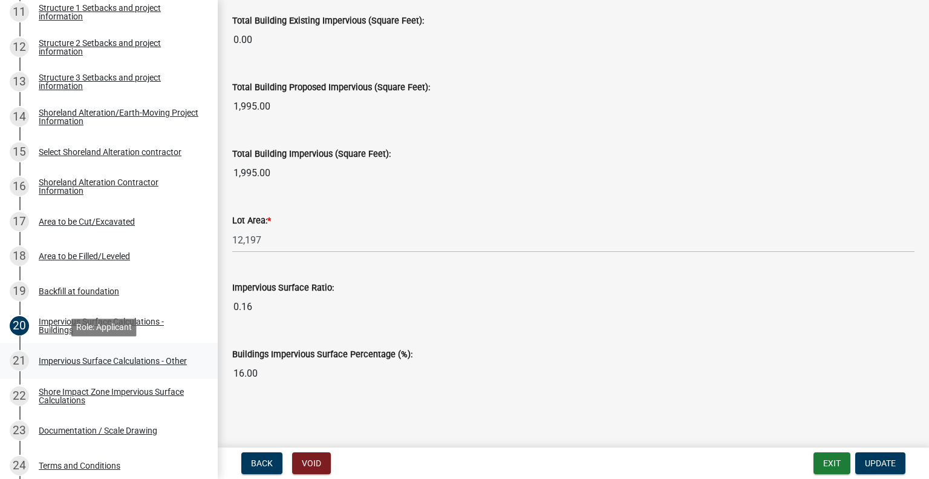
click at [87, 365] on div "Impervious Surface Calculations - Other" at bounding box center [113, 360] width 148 height 8
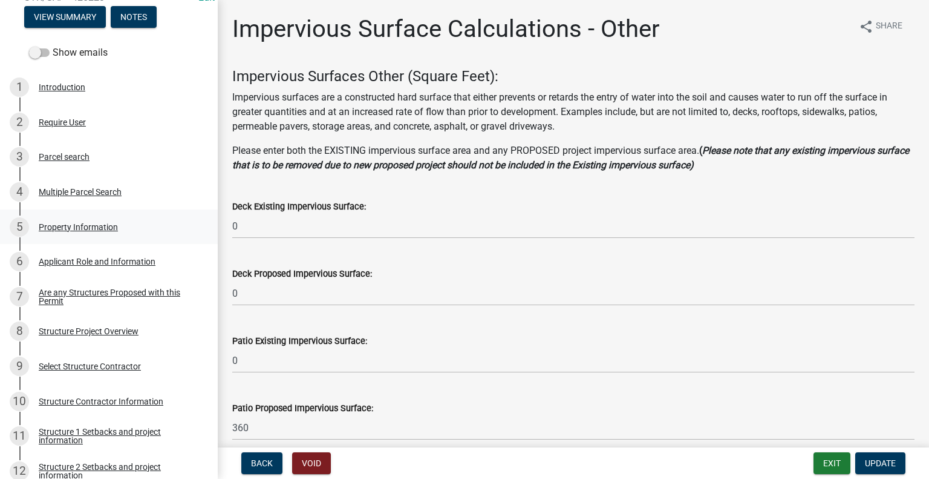
scroll to position [121, 0]
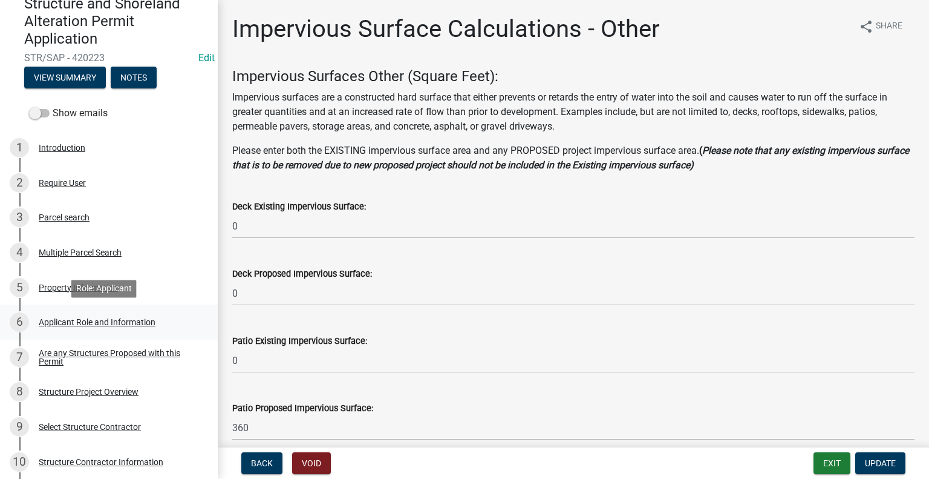
click at [90, 321] on div "Applicant Role and Information" at bounding box center [97, 322] width 117 height 8
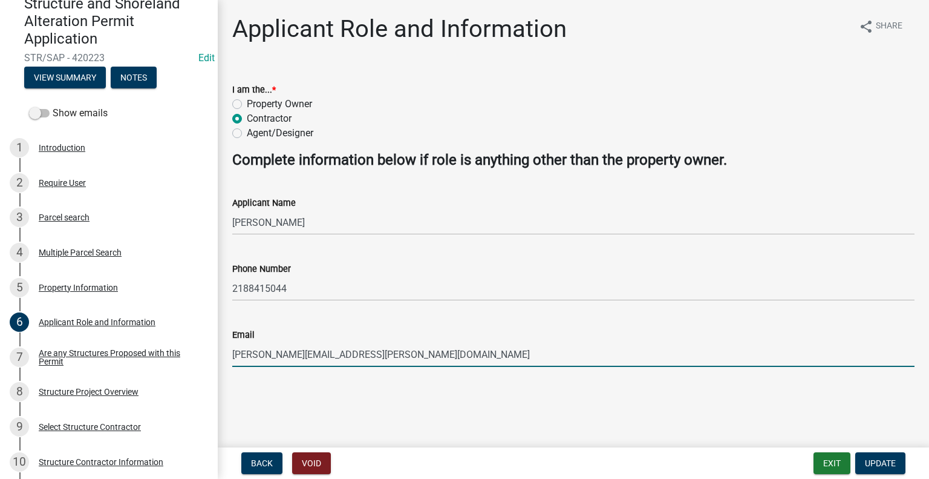
drag, startPoint x: 365, startPoint y: 355, endPoint x: 233, endPoint y: 348, distance: 132.1
click at [233, 348] on input "[PERSON_NAME][EMAIL_ADDRESS][PERSON_NAME][DOMAIN_NAME]" at bounding box center [573, 354] width 683 height 25
